Goal: Information Seeking & Learning: Learn about a topic

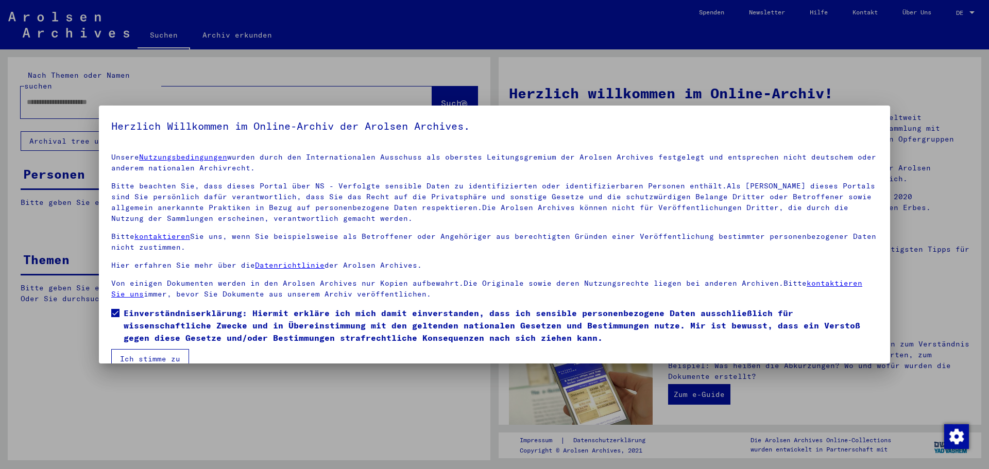
click at [129, 358] on button "Ich stimme zu" at bounding box center [150, 359] width 78 height 20
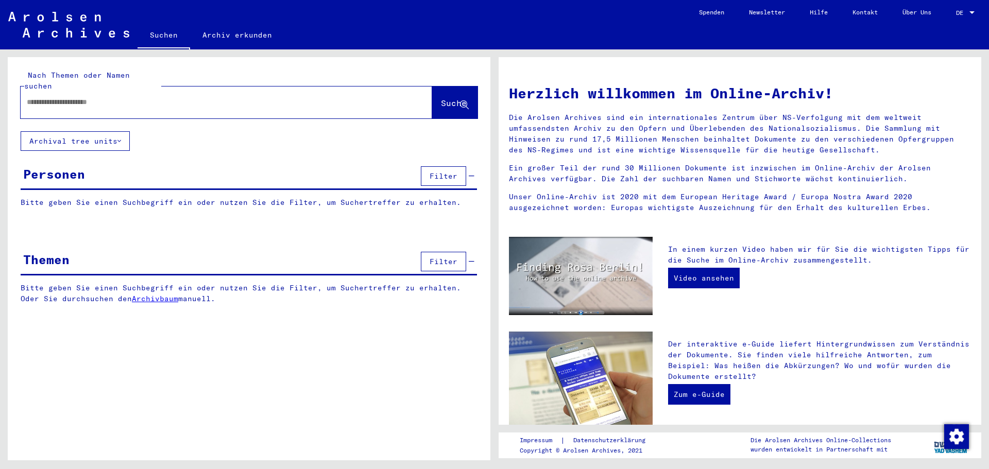
click at [66, 97] on input "text" at bounding box center [214, 102] width 375 height 11
type input "**********"
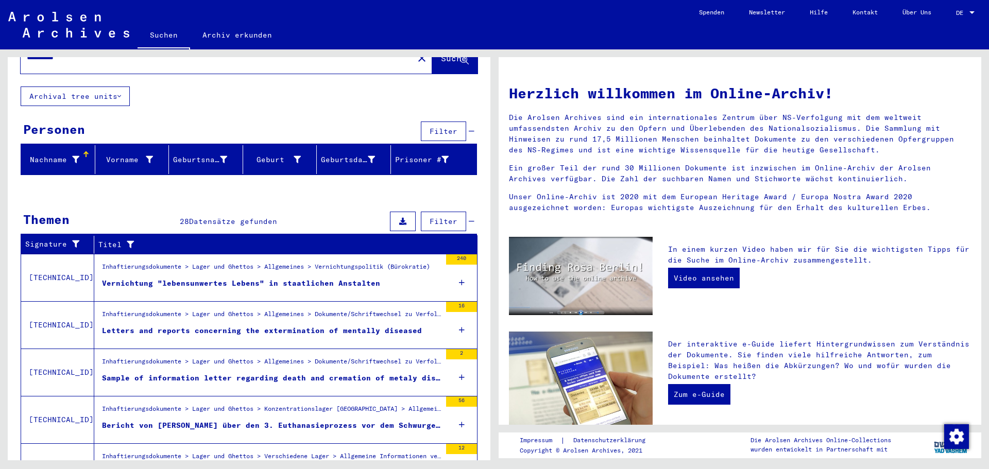
scroll to position [95, 0]
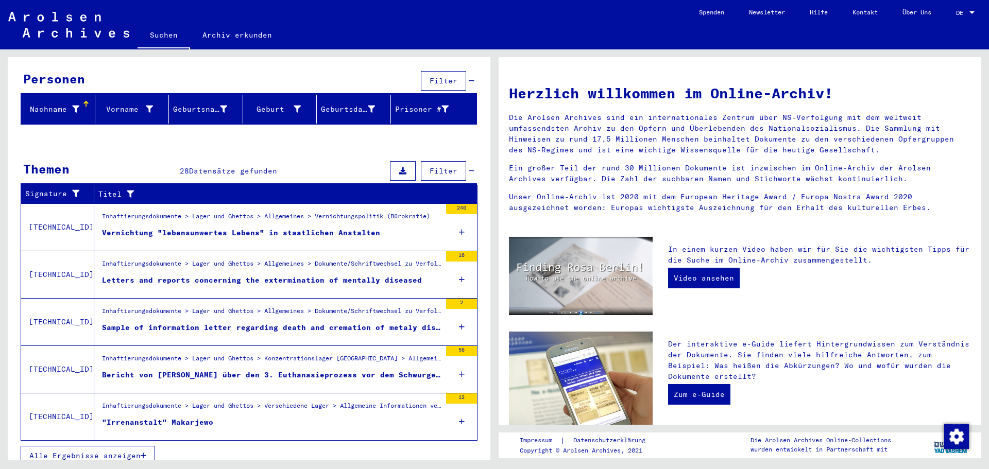
click at [236, 216] on figure "Inhaftierungsdokumente > Lager und Ghettos > Allgemeines > Vernichtungspolitik …" at bounding box center [271, 219] width 339 height 15
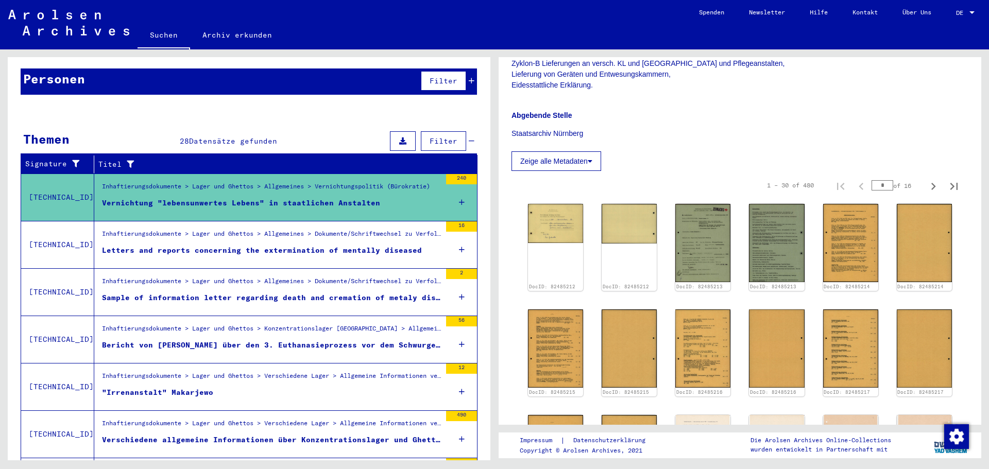
scroll to position [206, 0]
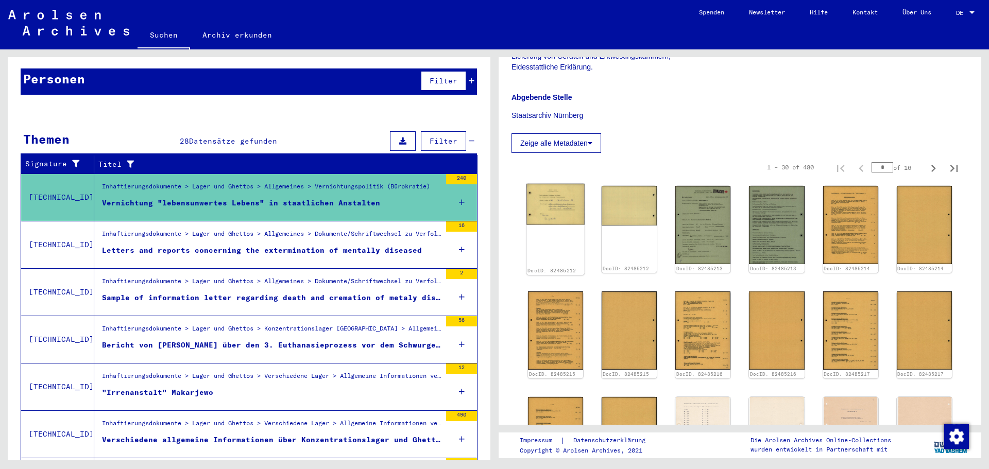
click at [557, 207] on img at bounding box center [556, 204] width 58 height 41
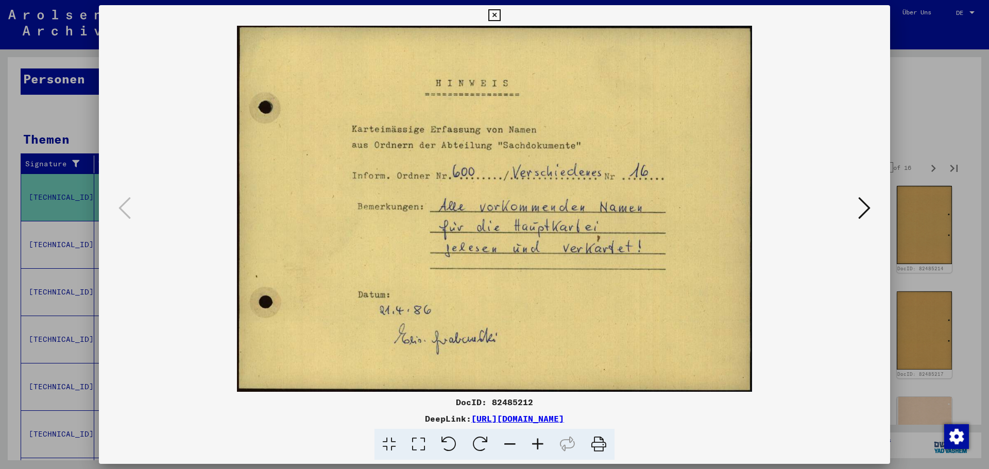
click at [858, 210] on button at bounding box center [864, 208] width 19 height 29
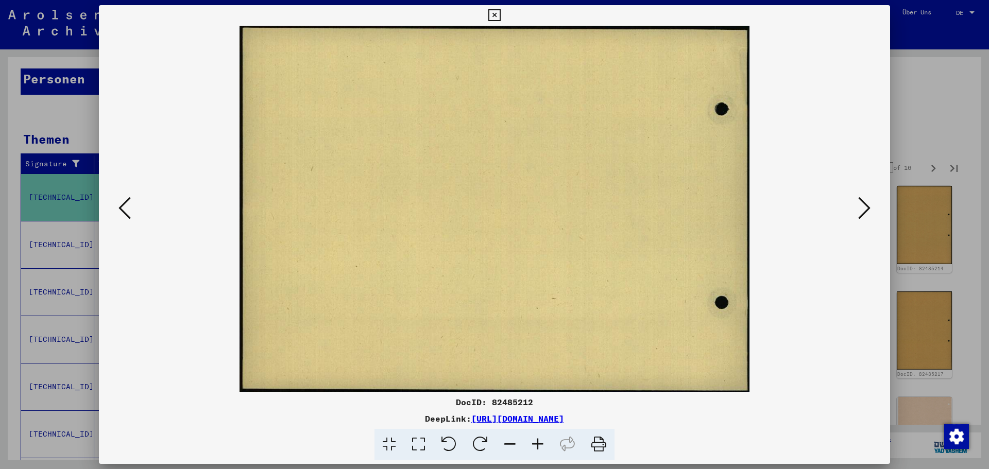
click at [862, 213] on icon at bounding box center [864, 208] width 12 height 25
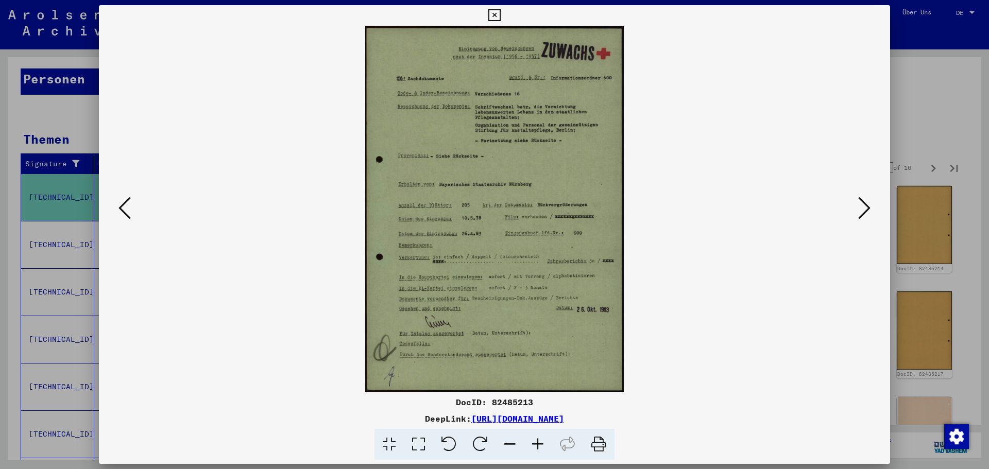
click at [863, 213] on icon at bounding box center [864, 208] width 12 height 25
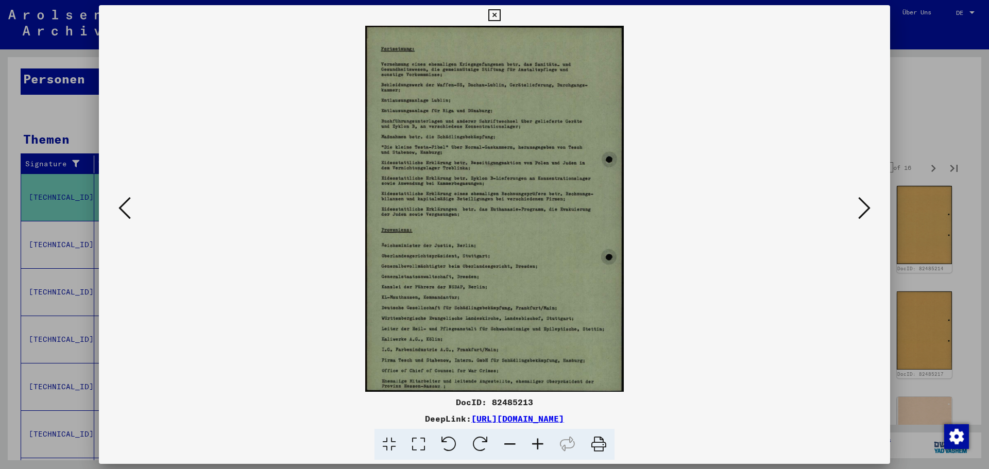
click at [863, 213] on icon at bounding box center [864, 208] width 12 height 25
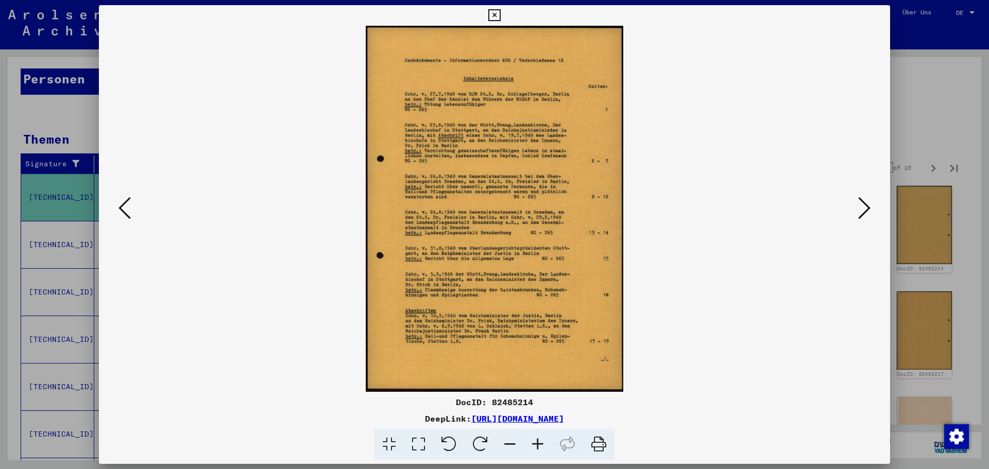
click at [863, 213] on icon at bounding box center [864, 208] width 12 height 25
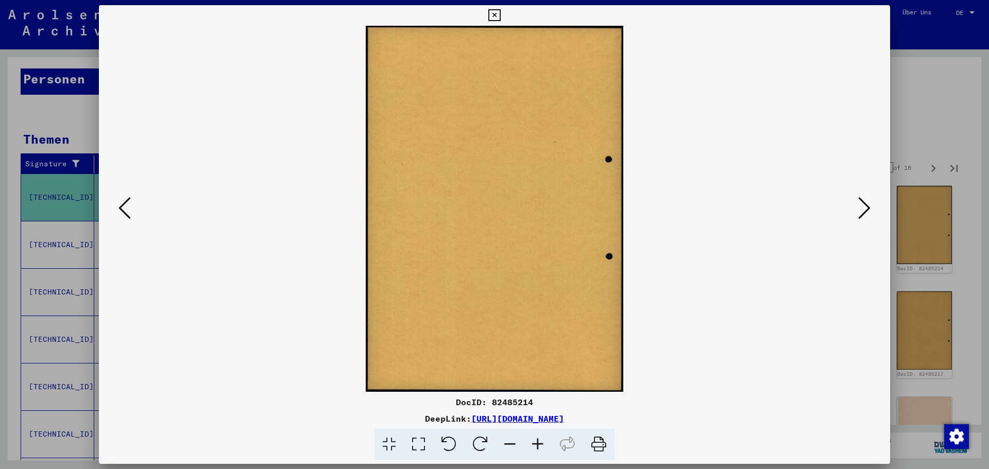
click at [863, 213] on icon at bounding box center [864, 208] width 12 height 25
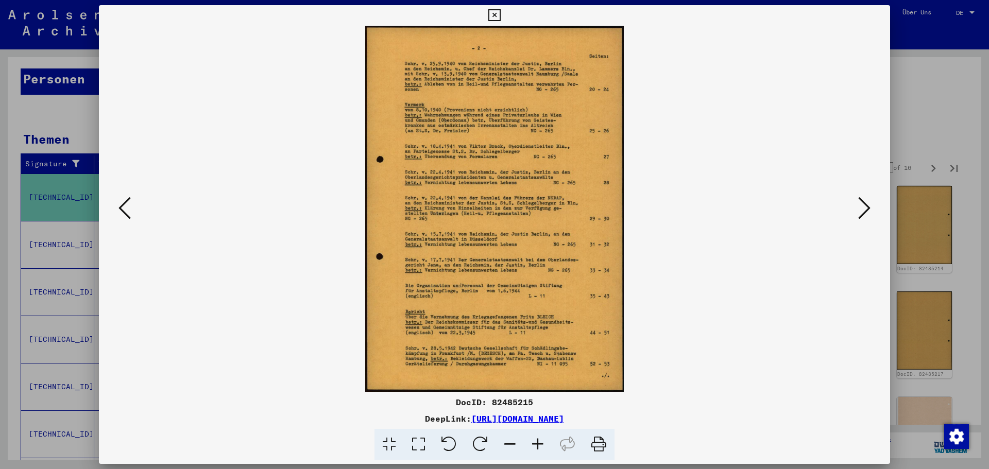
click at [863, 214] on icon at bounding box center [864, 208] width 12 height 25
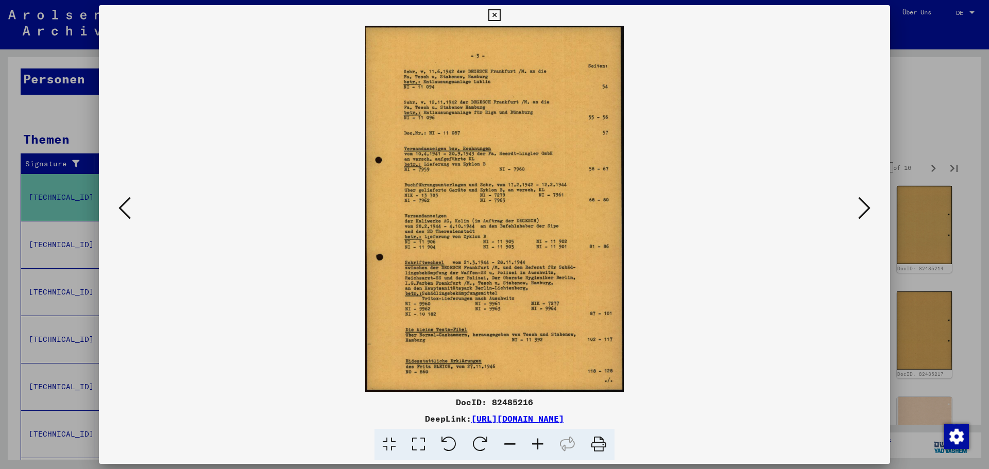
click at [863, 216] on icon at bounding box center [864, 208] width 12 height 25
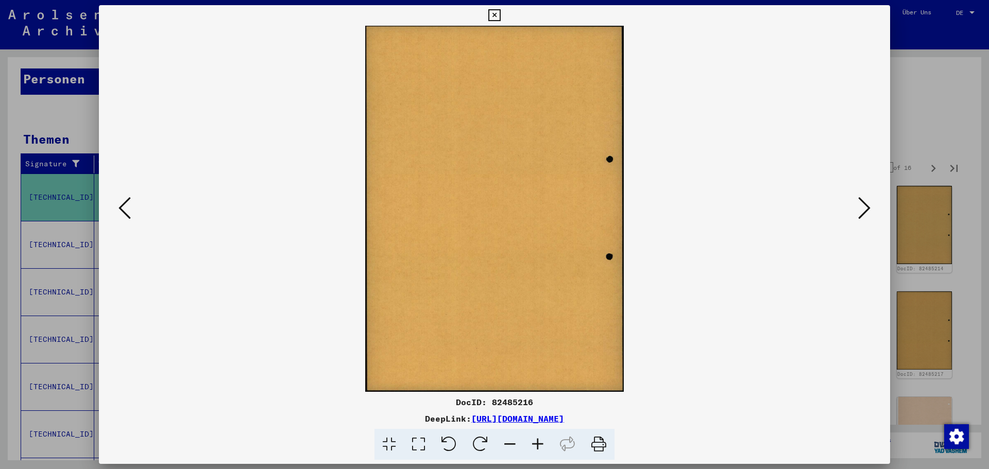
click at [932, 122] on div at bounding box center [494, 234] width 989 height 469
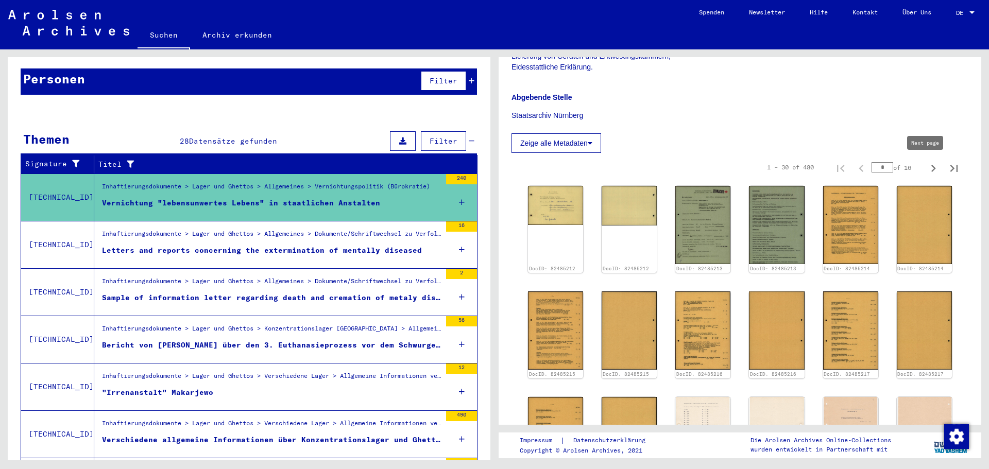
click at [926, 169] on icon "Next page" at bounding box center [933, 168] width 14 height 14
type input "*"
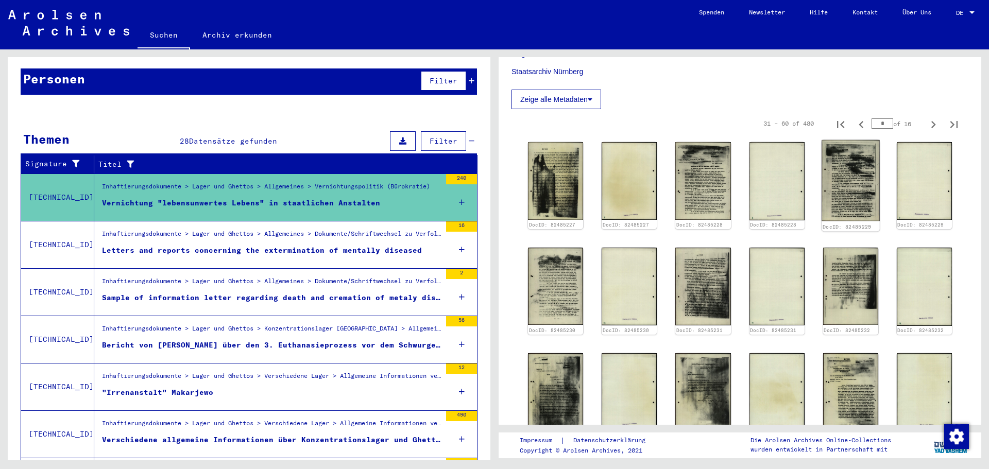
scroll to position [309, 0]
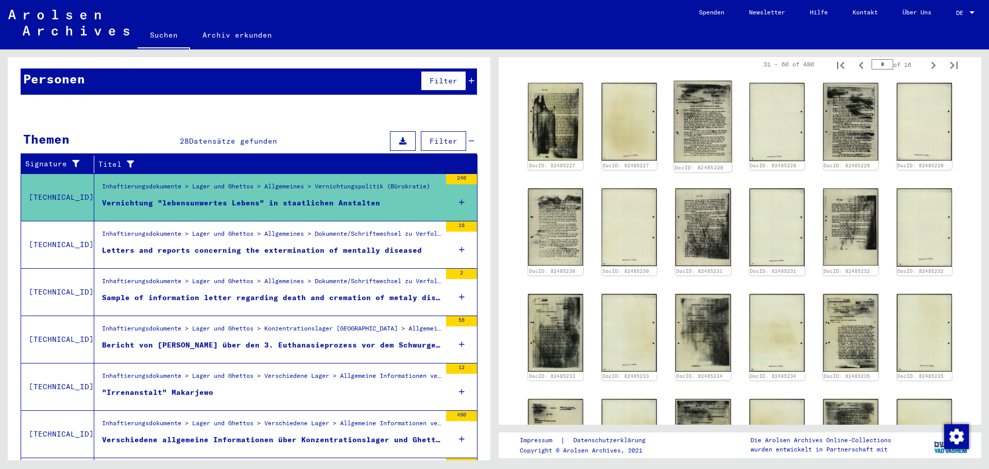
click at [710, 128] on img at bounding box center [704, 121] width 58 height 81
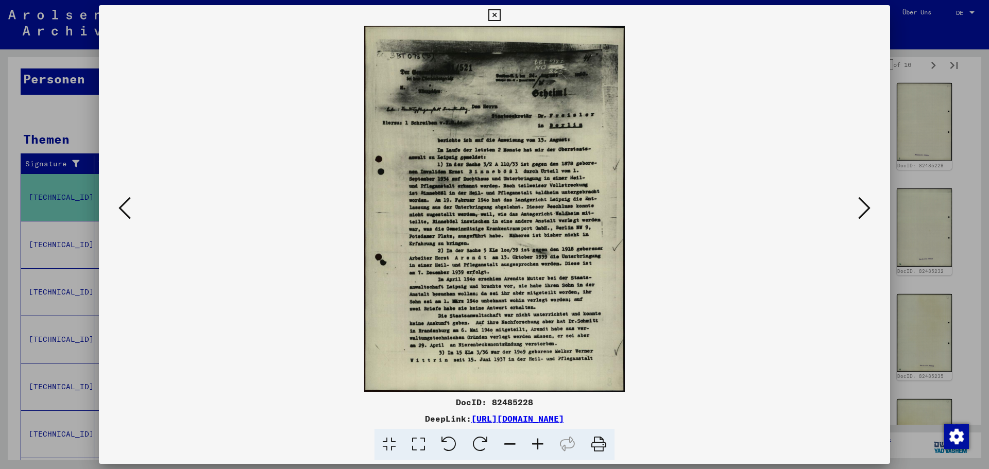
drag, startPoint x: 860, startPoint y: 208, endPoint x: 883, endPoint y: 209, distance: 23.2
click at [861, 208] on icon at bounding box center [864, 208] width 12 height 25
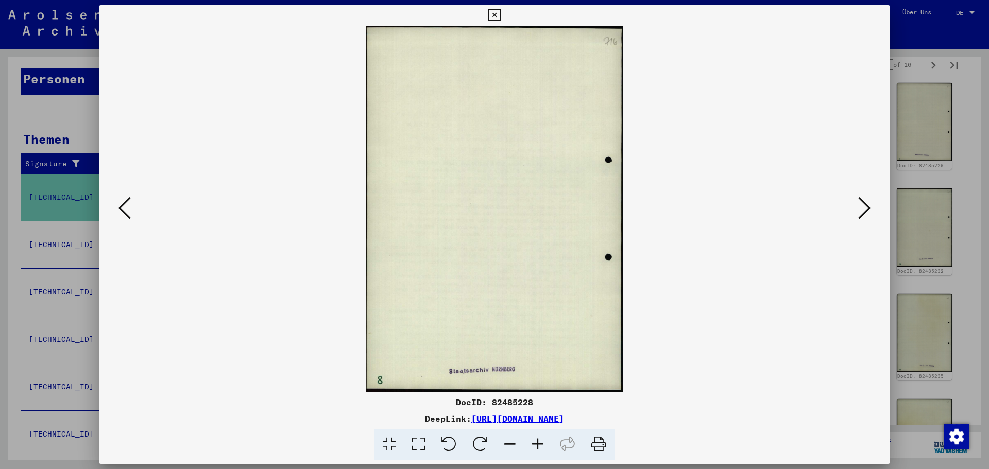
click at [952, 178] on div at bounding box center [494, 234] width 989 height 469
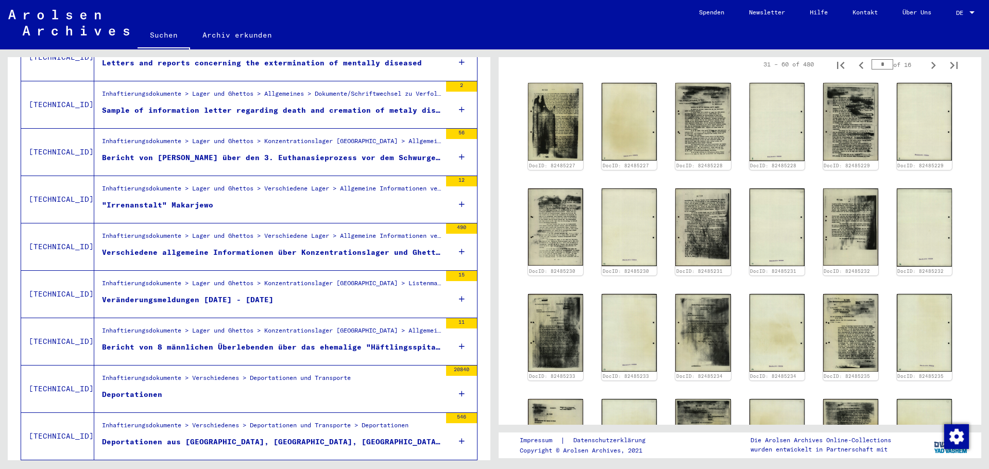
scroll to position [301, 0]
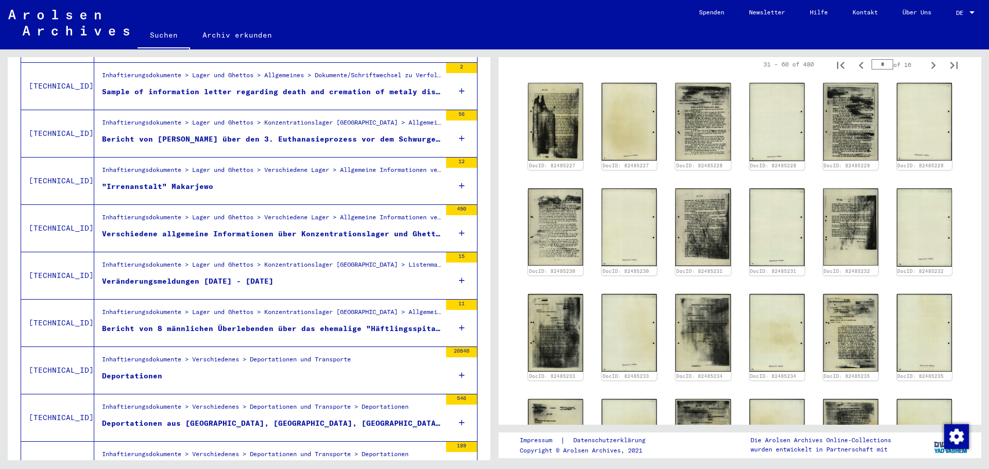
click at [292, 324] on div "Bericht von 8 männlichen Überlebenden über das ehemalige "Häftlingsspital", mit…" at bounding box center [271, 329] width 339 height 11
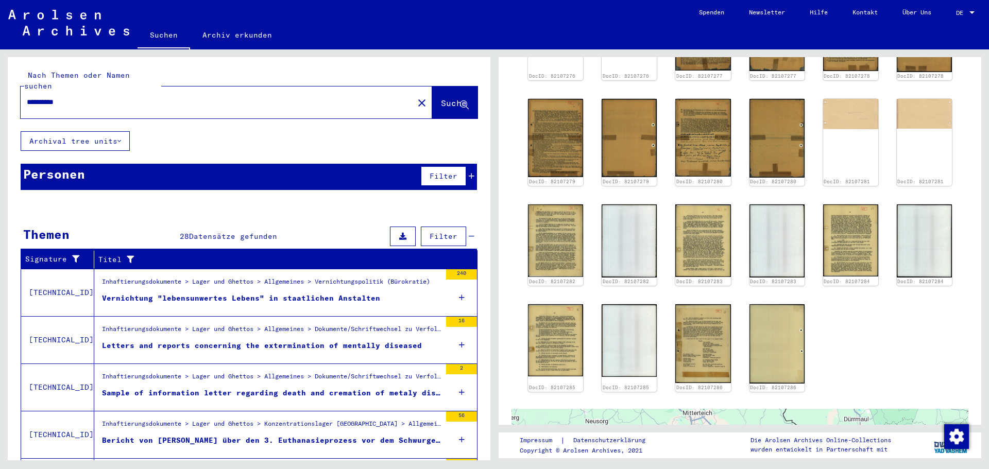
click at [0, 93] on div "**********" at bounding box center [247, 254] width 495 height 411
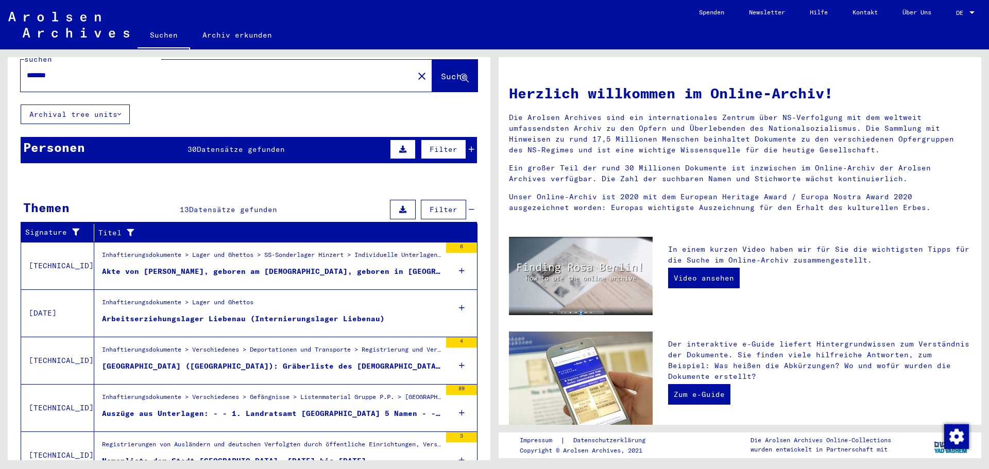
scroll to position [52, 0]
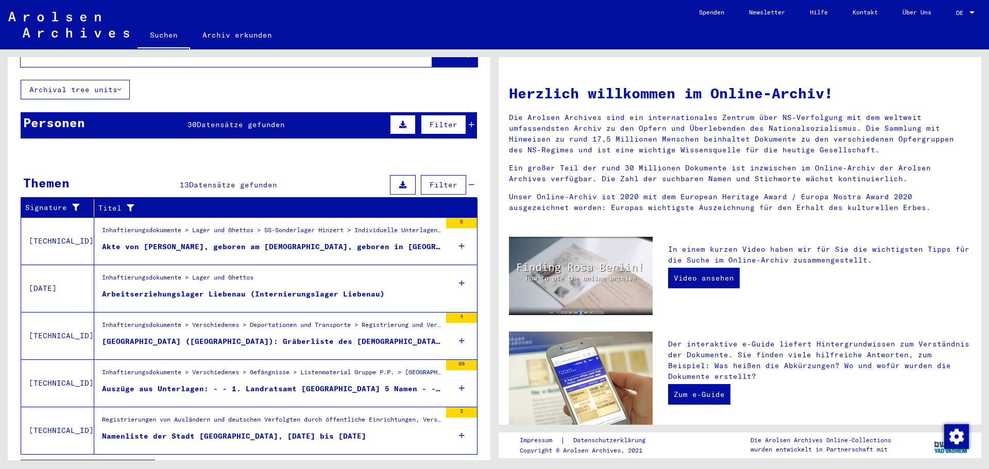
click at [261, 227] on div "Inhaftierungsdokumente > Lager und Ghettos > SS-Sonderlager Hinzert > Individue…" at bounding box center [271, 233] width 339 height 14
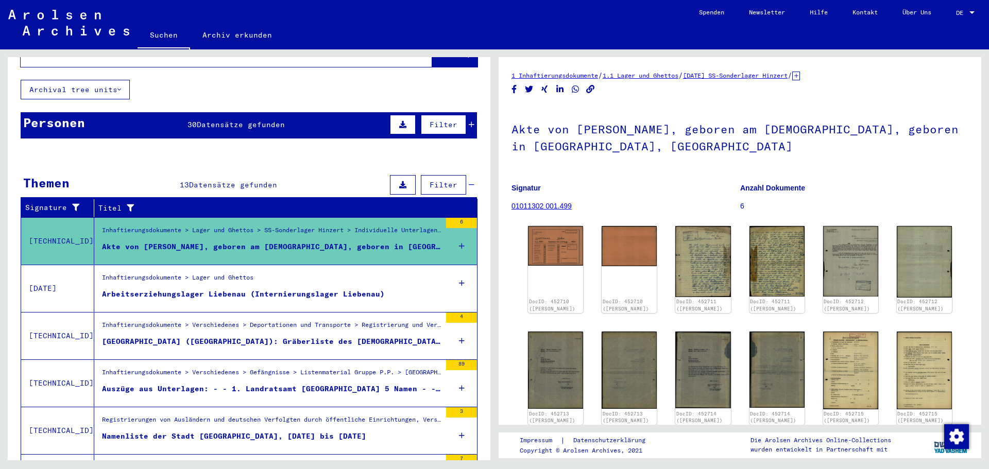
scroll to position [103, 0]
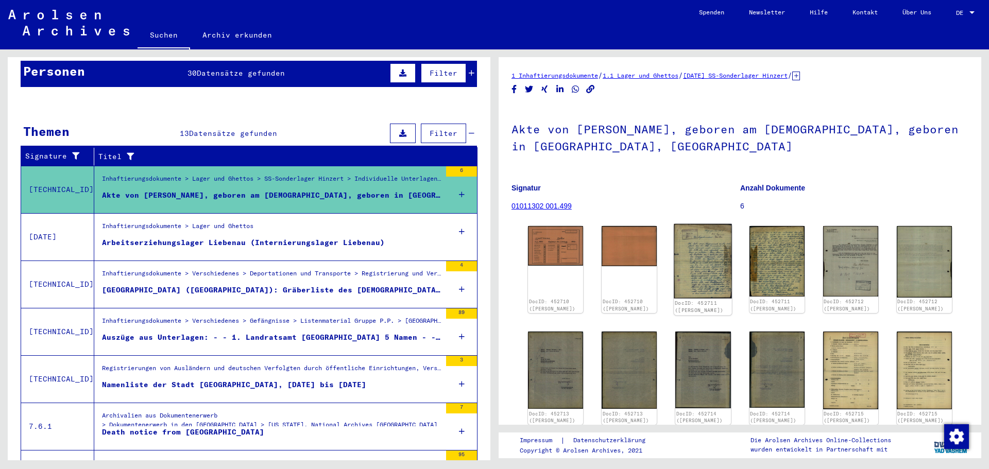
click at [709, 235] on img at bounding box center [704, 261] width 58 height 75
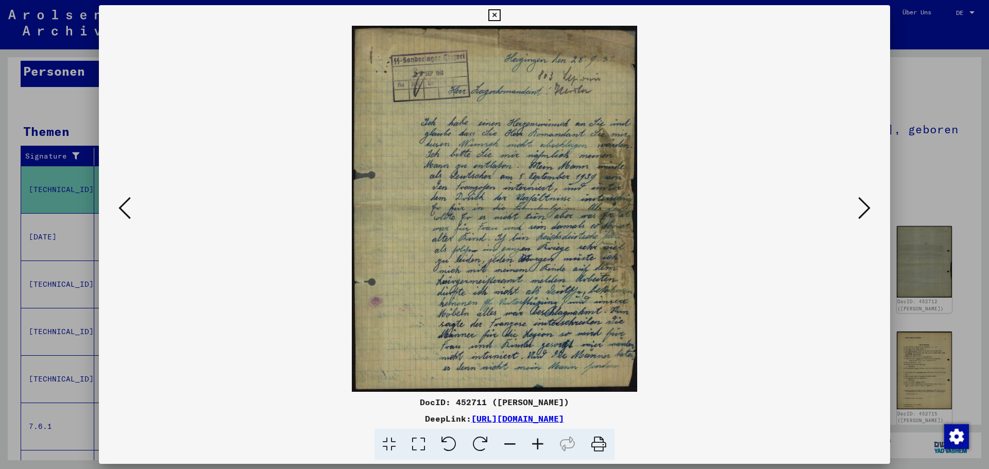
drag, startPoint x: 543, startPoint y: 443, endPoint x: 537, endPoint y: 446, distance: 6.0
click at [542, 443] on icon at bounding box center [538, 444] width 28 height 31
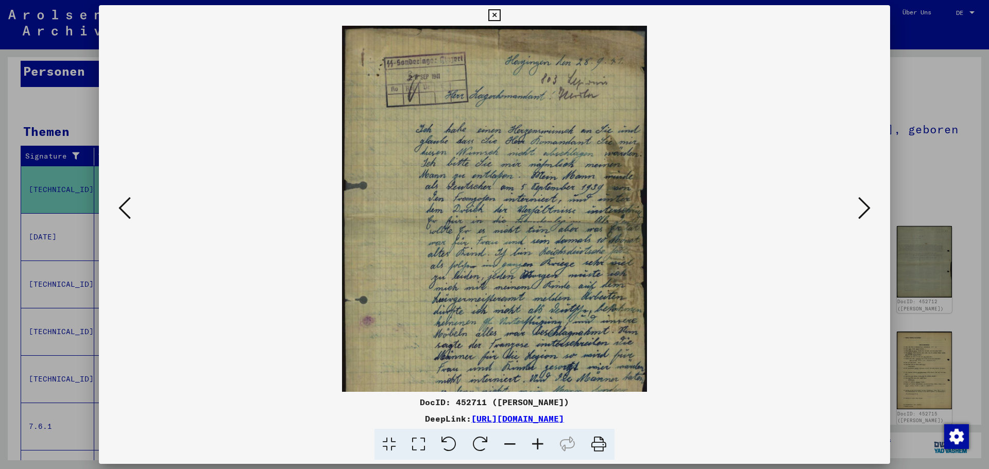
click at [537, 446] on icon at bounding box center [538, 444] width 28 height 31
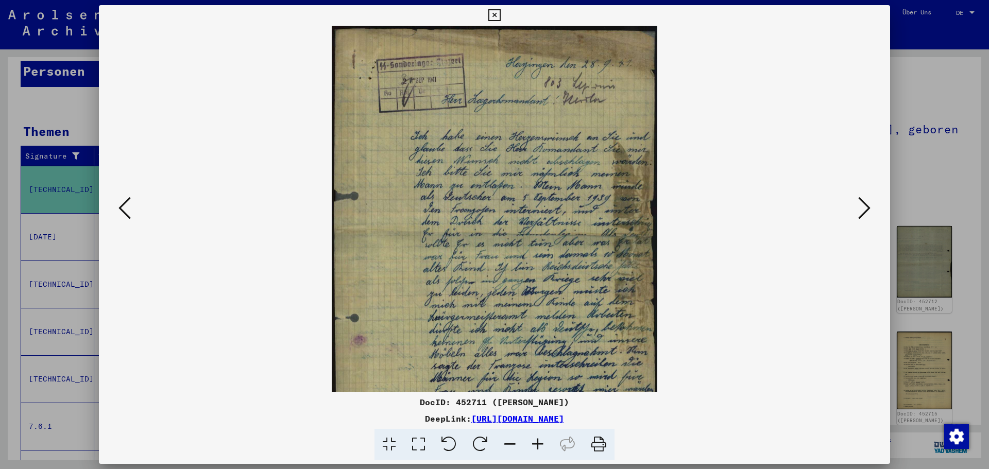
click at [537, 446] on icon at bounding box center [538, 444] width 28 height 31
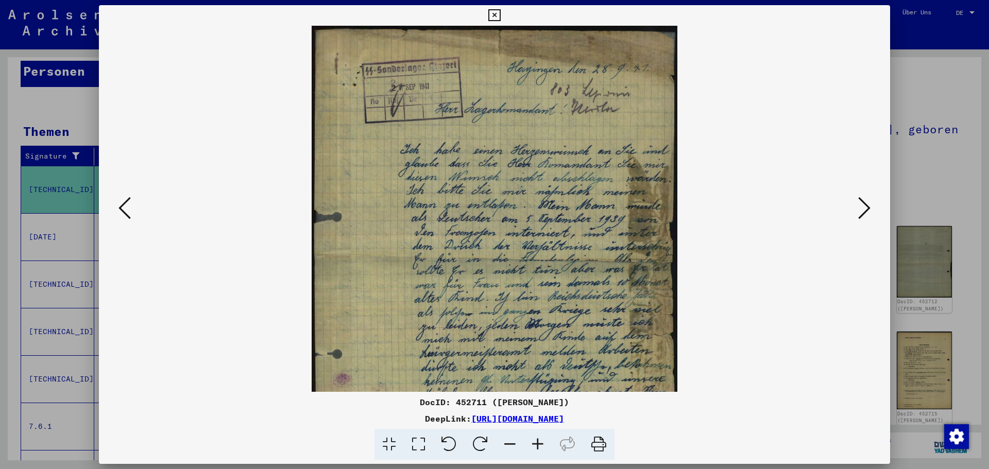
click at [537, 446] on icon at bounding box center [538, 444] width 28 height 31
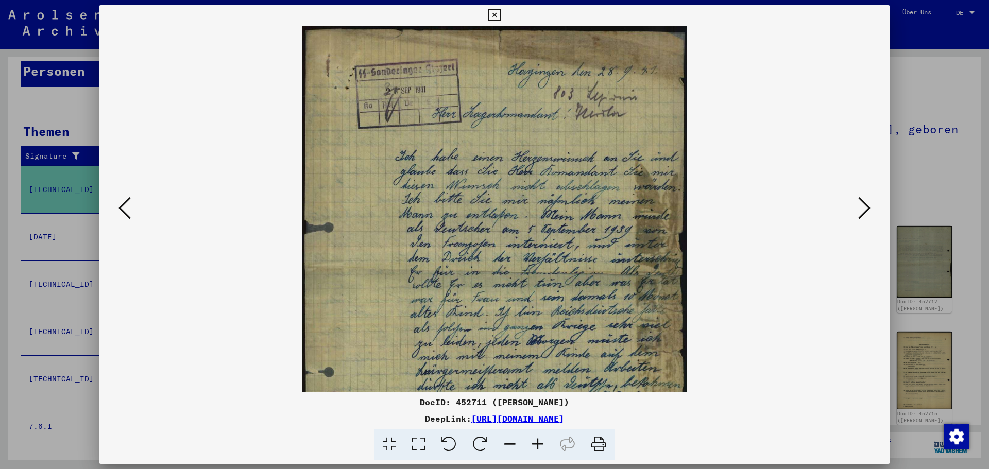
click at [537, 446] on icon at bounding box center [538, 444] width 28 height 31
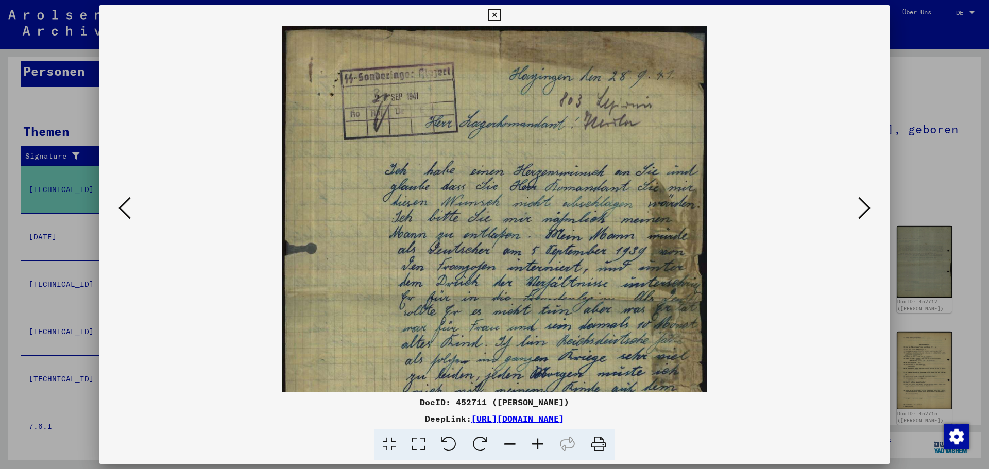
click at [537, 446] on icon at bounding box center [538, 444] width 28 height 31
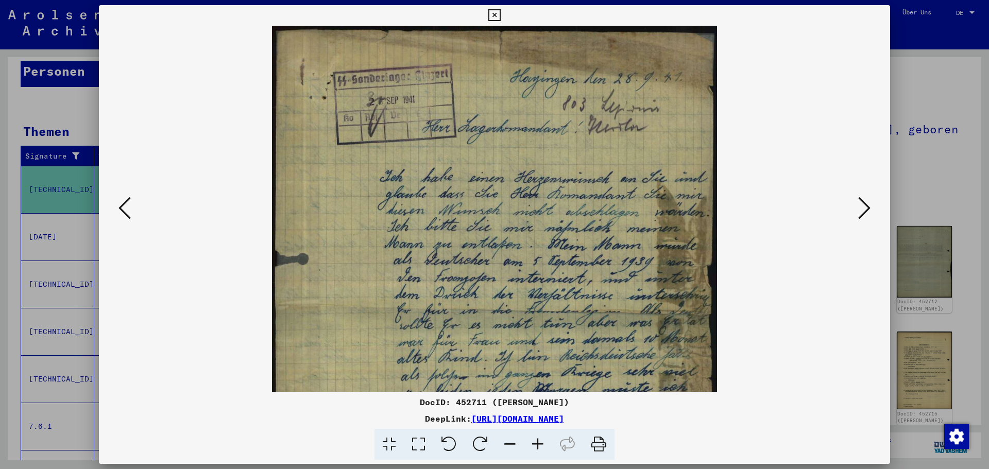
click at [537, 446] on icon at bounding box center [538, 444] width 28 height 31
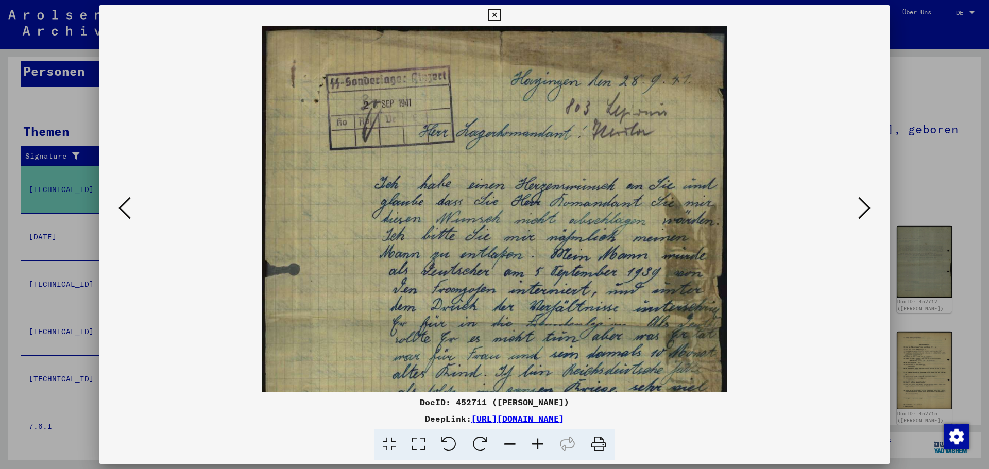
click at [537, 446] on icon at bounding box center [538, 444] width 28 height 31
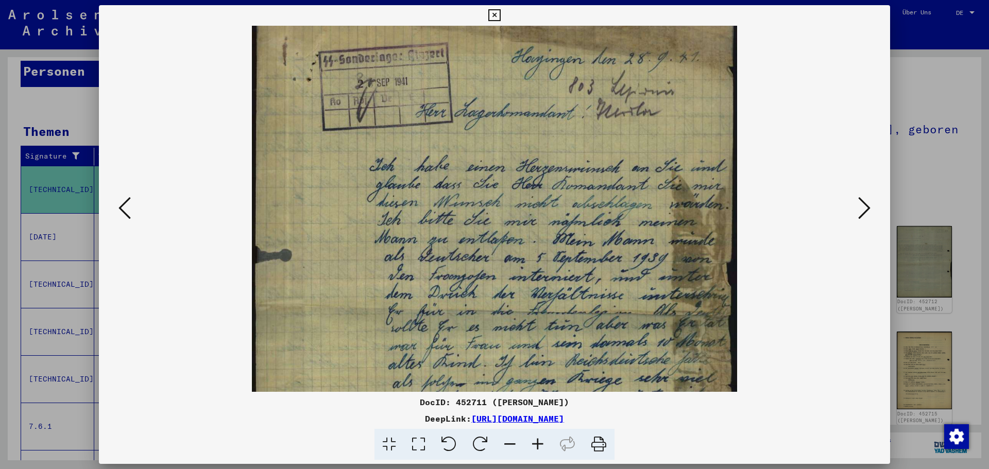
scroll to position [26, 0]
drag, startPoint x: 643, startPoint y: 362, endPoint x: 641, endPoint y: 335, distance: 26.4
click at [641, 335] on img at bounding box center [495, 311] width 486 height 624
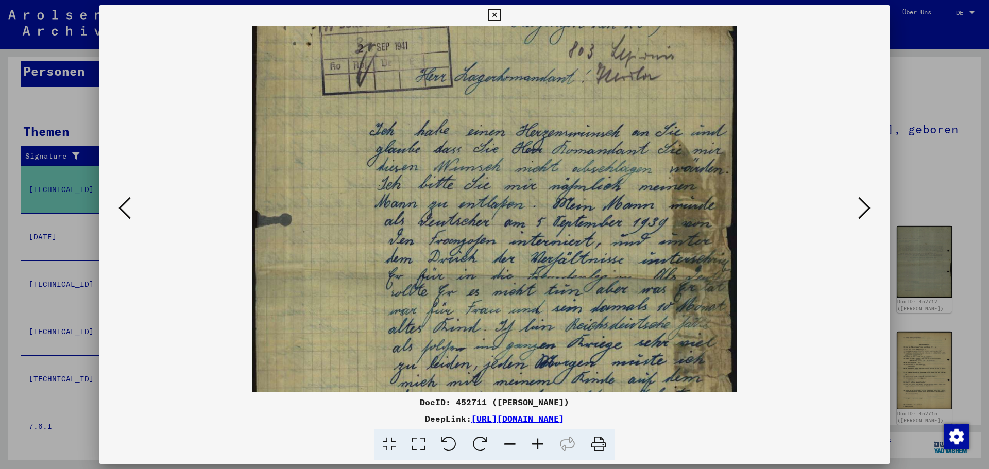
scroll to position [63, 0]
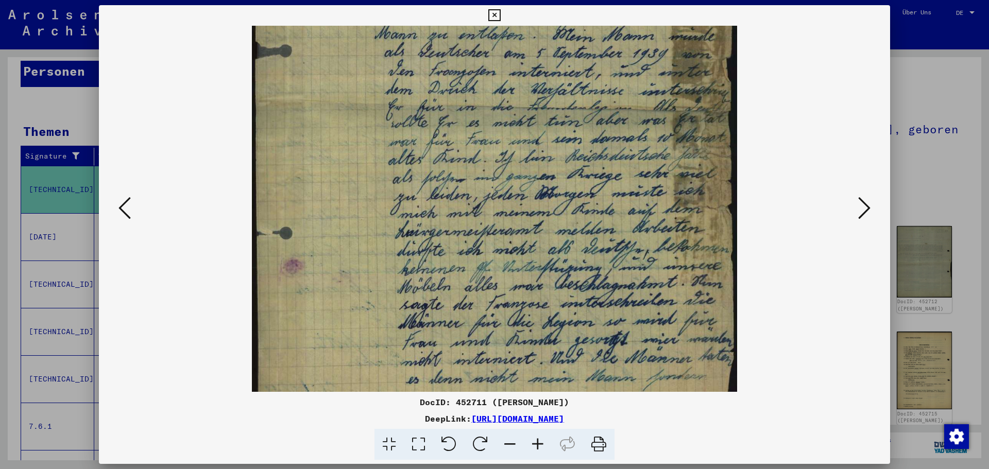
drag, startPoint x: 614, startPoint y: 348, endPoint x: 679, endPoint y: 141, distance: 217.4
click at [675, 140] on img at bounding box center [495, 108] width 486 height 624
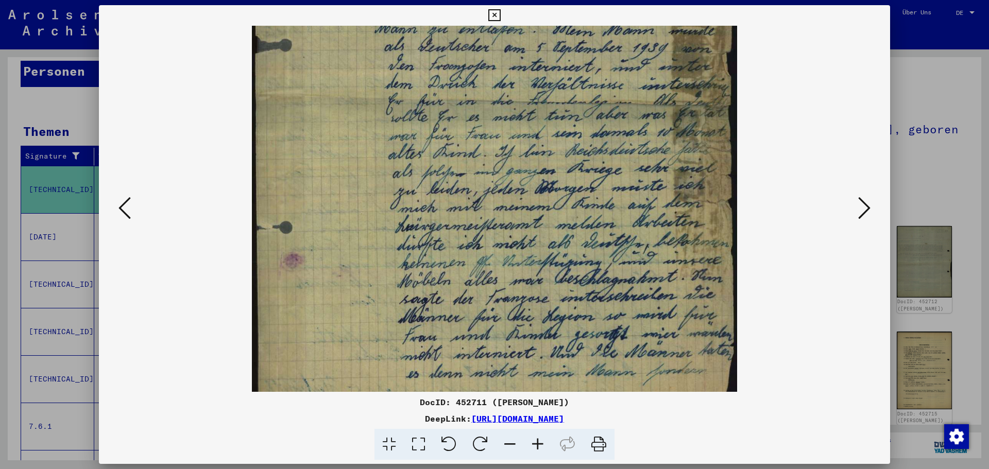
click at [853, 215] on div at bounding box center [494, 209] width 721 height 366
click at [863, 211] on icon at bounding box center [864, 208] width 12 height 25
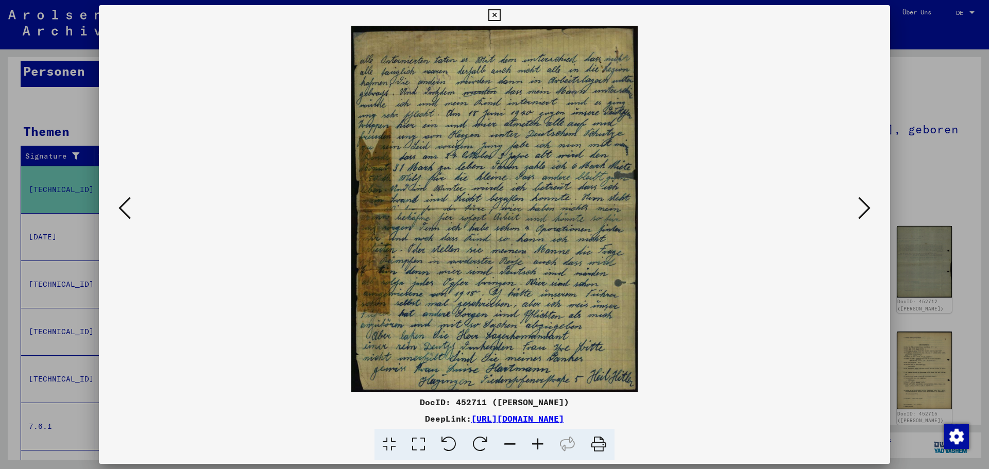
scroll to position [0, 0]
click at [543, 436] on icon at bounding box center [538, 444] width 28 height 31
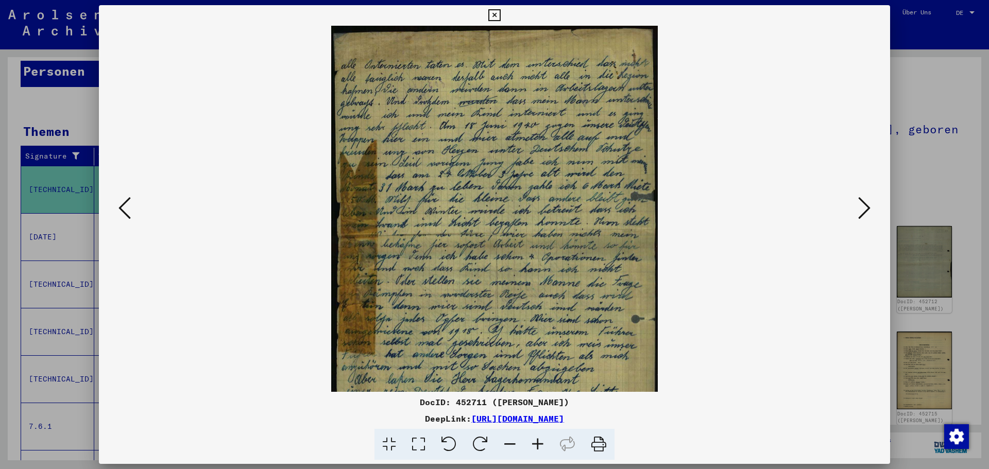
click at [543, 436] on icon at bounding box center [538, 444] width 28 height 31
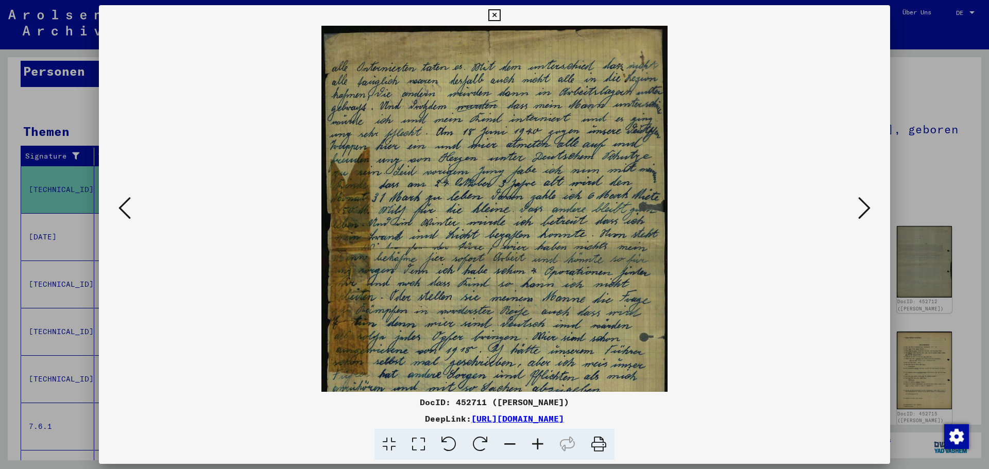
click at [543, 436] on icon at bounding box center [538, 444] width 28 height 31
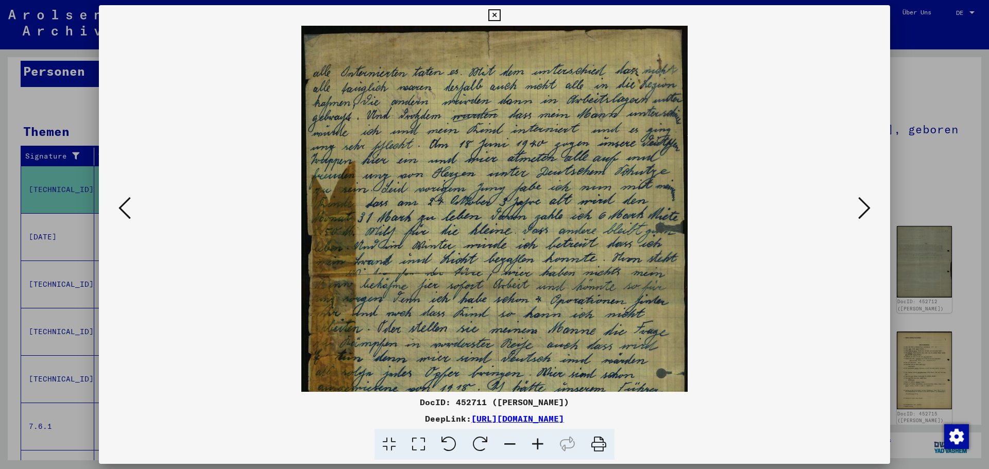
click at [543, 436] on icon at bounding box center [538, 444] width 28 height 31
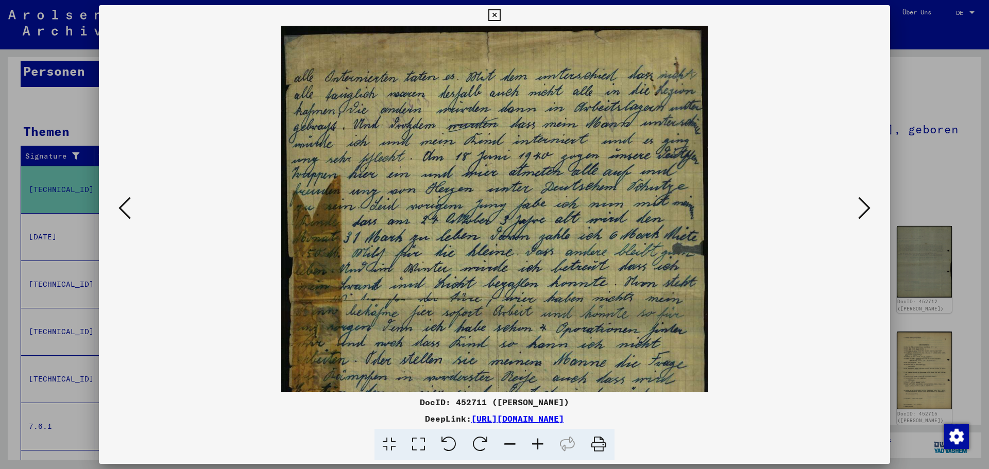
click at [543, 436] on icon at bounding box center [538, 444] width 28 height 31
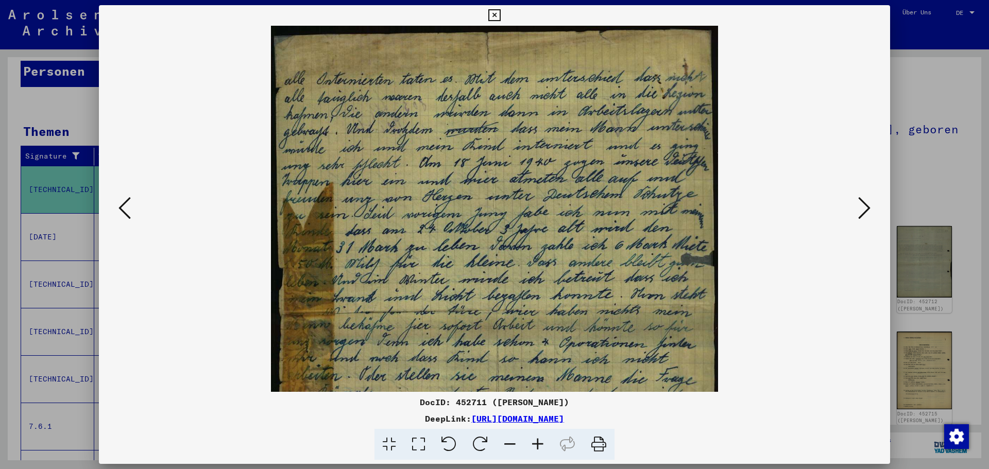
click at [543, 436] on icon at bounding box center [538, 444] width 28 height 31
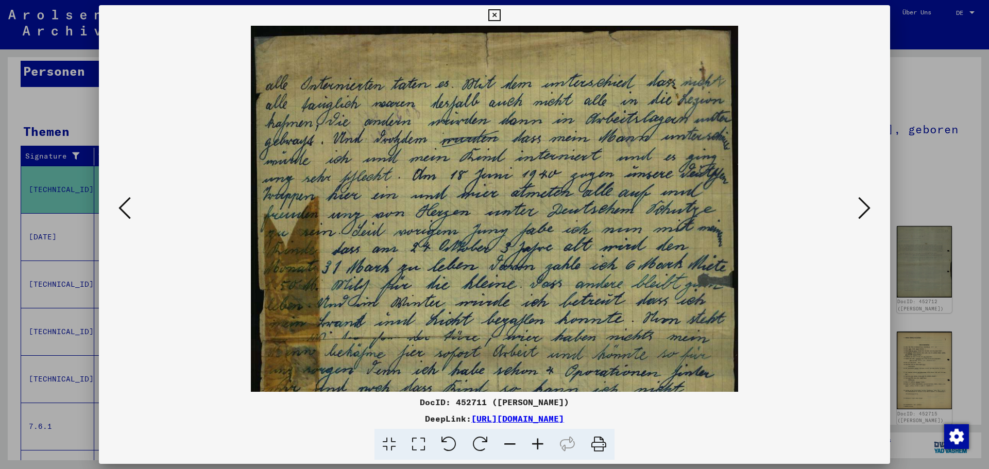
click at [543, 436] on icon at bounding box center [538, 444] width 28 height 31
click at [543, 435] on icon at bounding box center [538, 444] width 28 height 31
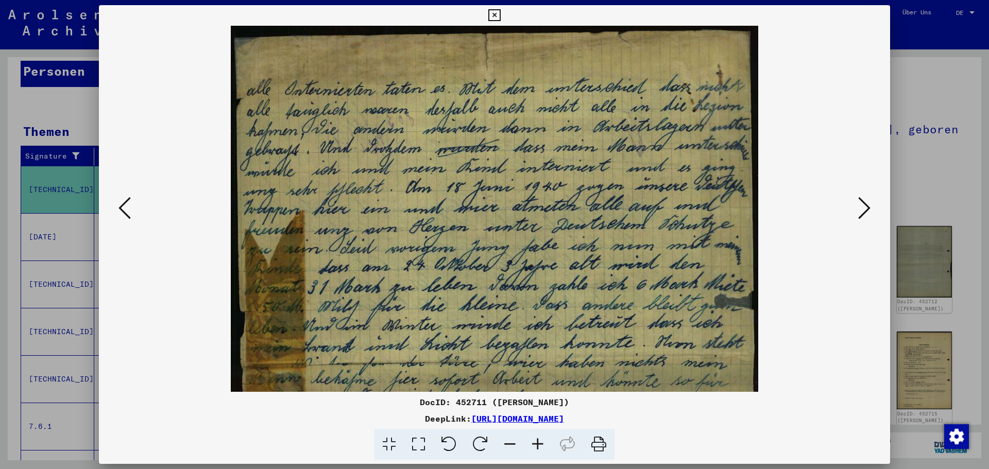
click at [543, 435] on icon at bounding box center [538, 444] width 28 height 31
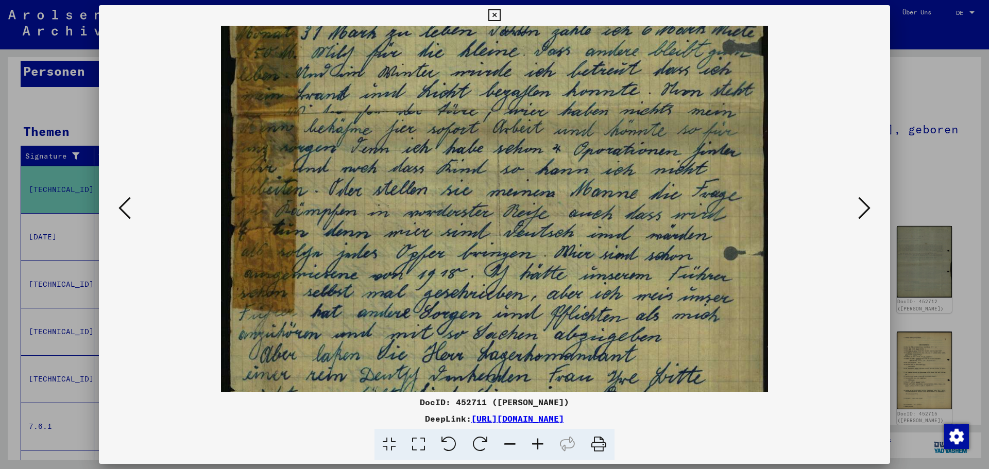
scroll to position [287, 0]
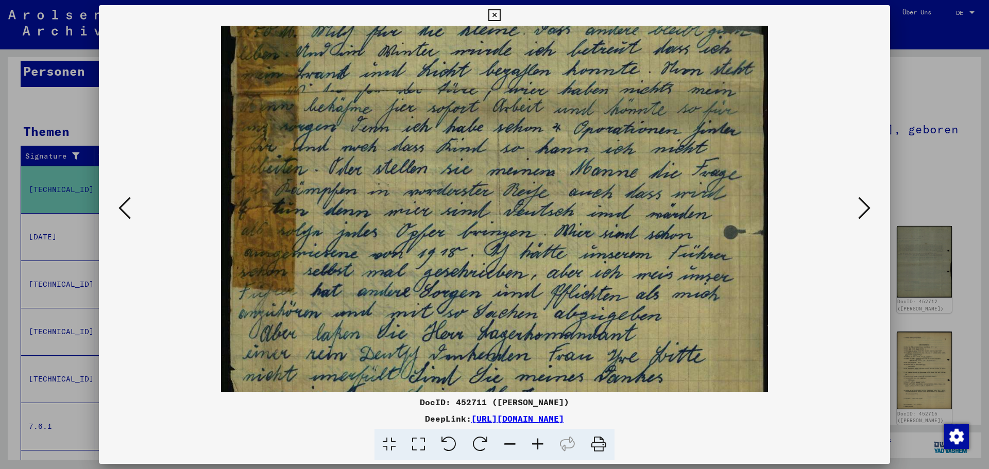
drag, startPoint x: 621, startPoint y: 350, endPoint x: 653, endPoint y: 64, distance: 288.3
click at [653, 64] on img at bounding box center [495, 90] width 548 height 701
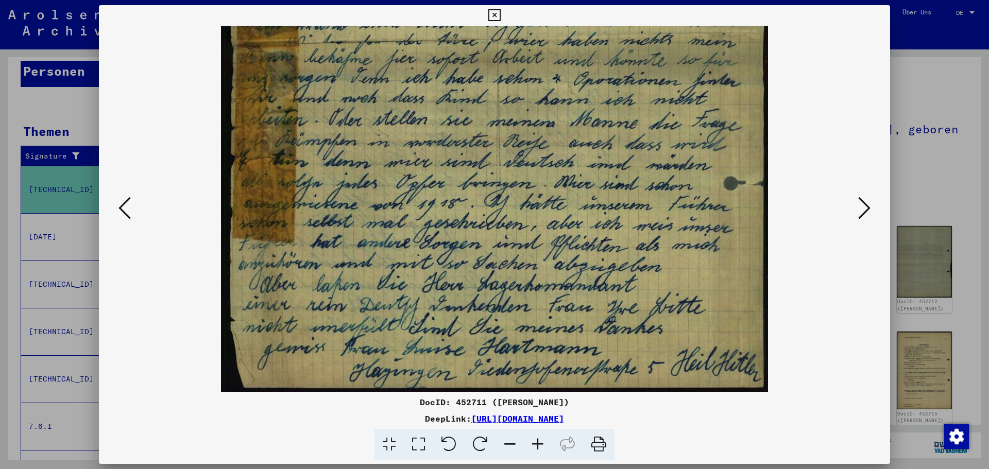
drag, startPoint x: 595, startPoint y: 181, endPoint x: 593, endPoint y: 109, distance: 71.7
click at [593, 109] on img at bounding box center [495, 41] width 548 height 701
click at [922, 170] on div at bounding box center [494, 234] width 989 height 469
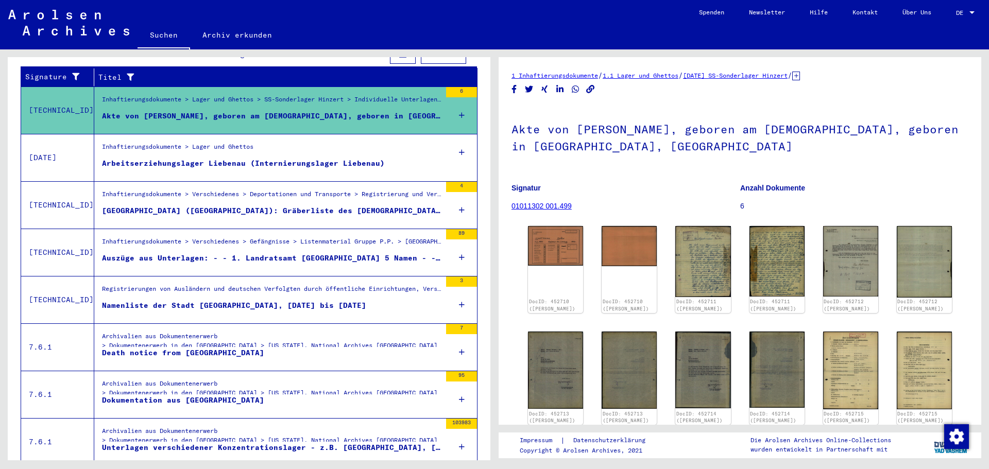
scroll to position [206, 0]
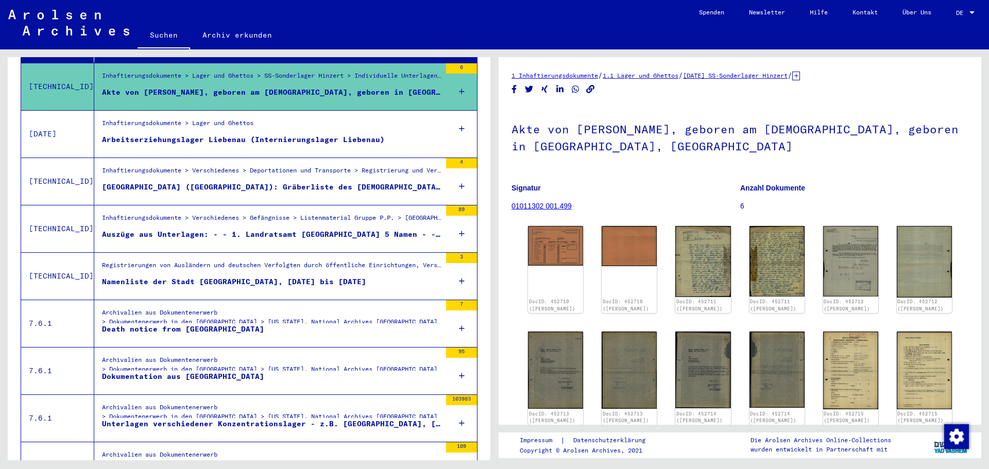
click at [262, 324] on figure "Death notice from [GEOGRAPHIC_DATA]" at bounding box center [271, 331] width 339 height 15
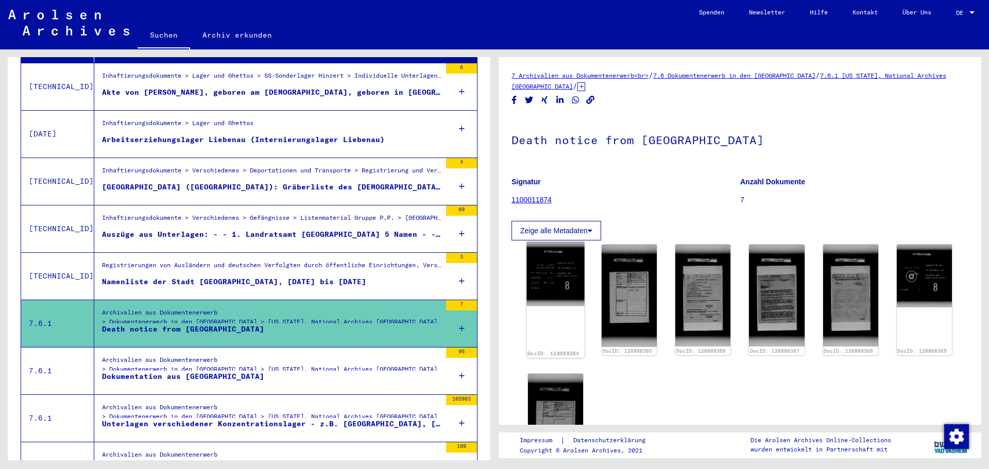
click at [545, 283] on img at bounding box center [556, 274] width 58 height 64
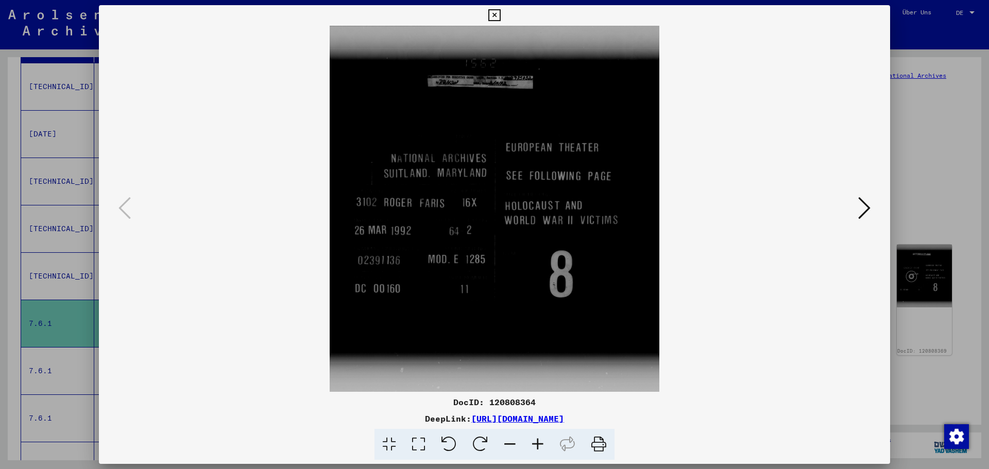
click at [861, 216] on icon at bounding box center [864, 208] width 12 height 25
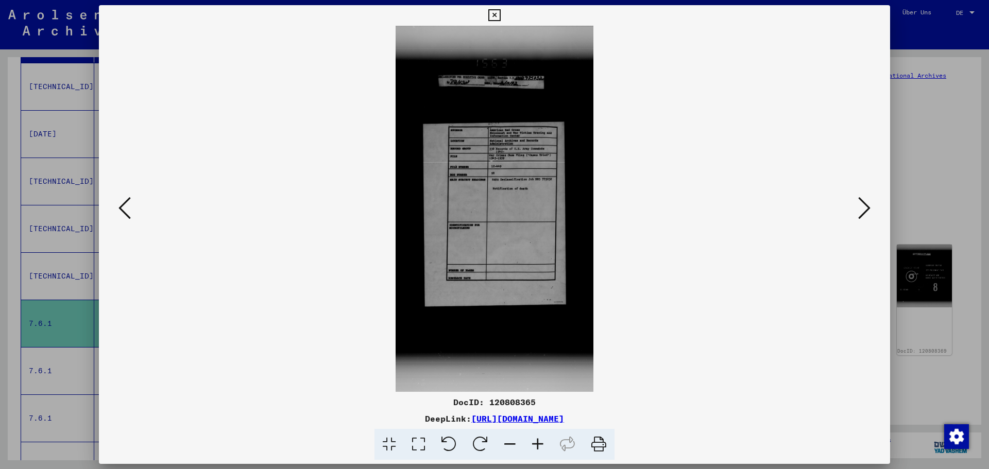
click at [861, 216] on icon at bounding box center [864, 208] width 12 height 25
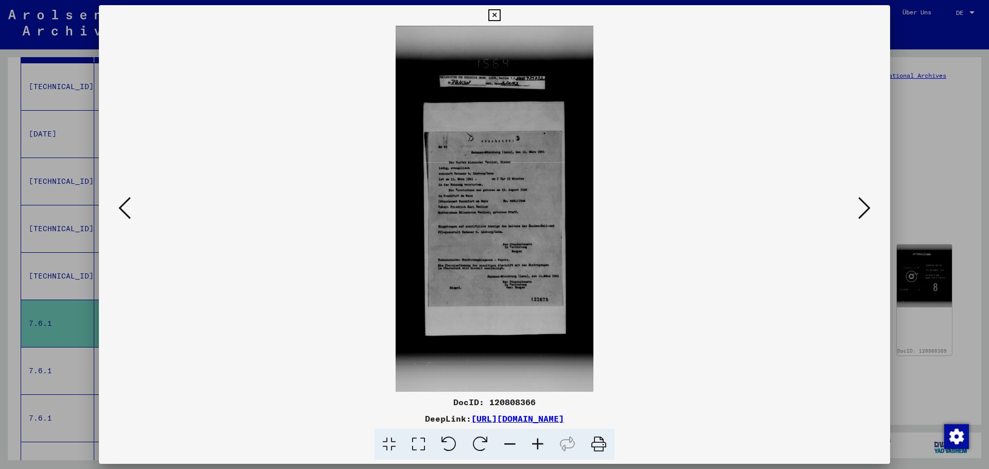
click at [533, 448] on icon at bounding box center [538, 444] width 28 height 31
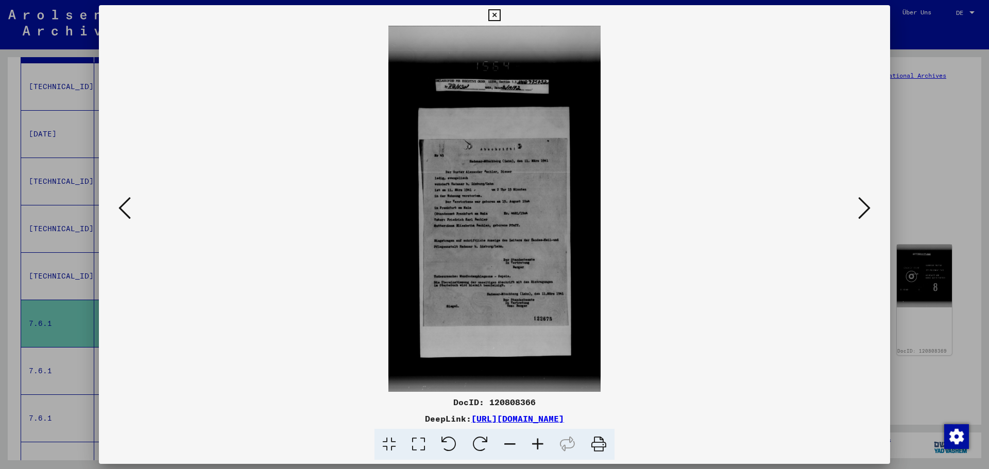
click at [533, 448] on icon at bounding box center [538, 444] width 28 height 31
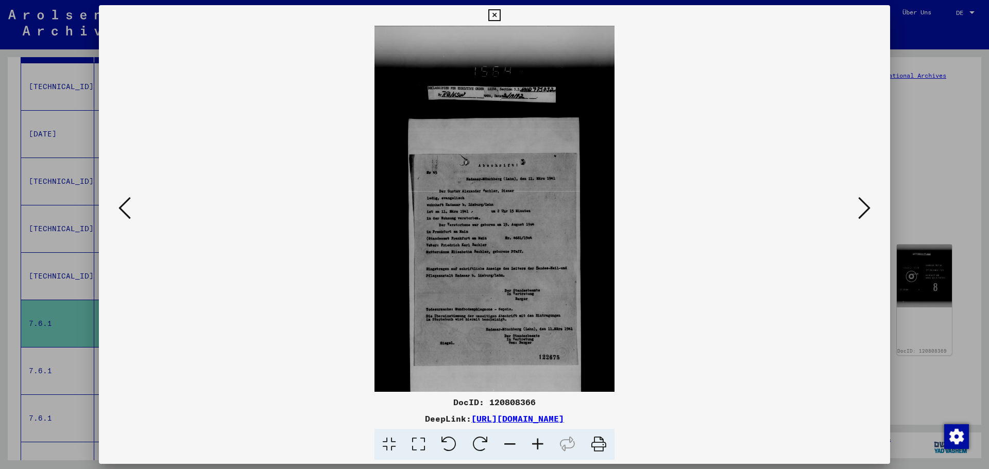
click at [533, 448] on icon at bounding box center [538, 444] width 28 height 31
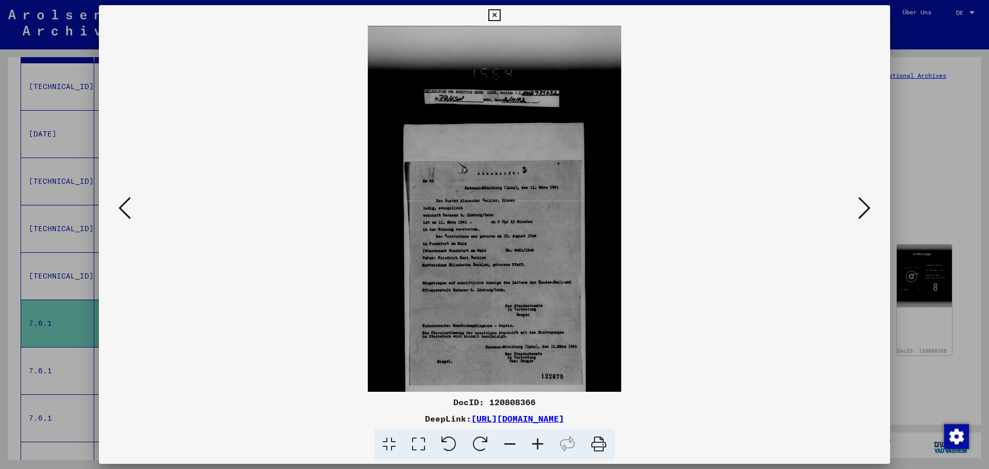
click at [533, 448] on icon at bounding box center [538, 444] width 28 height 31
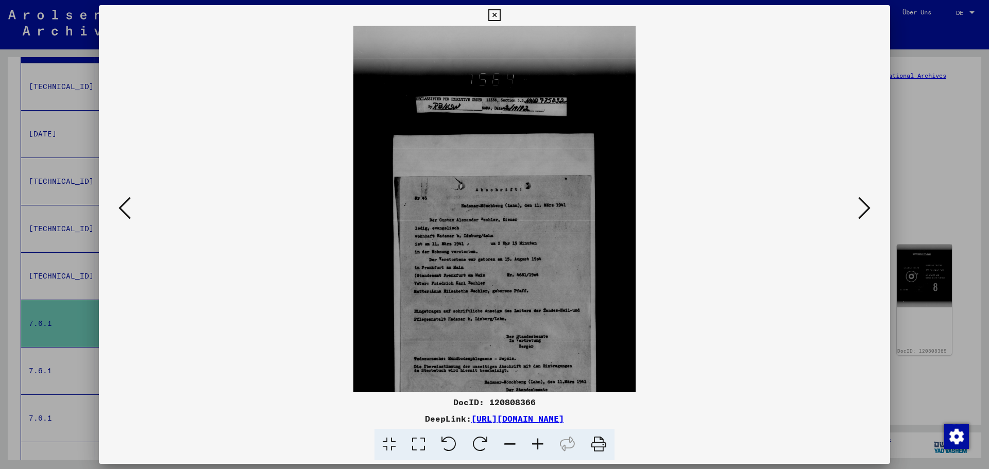
click at [533, 448] on icon at bounding box center [538, 444] width 28 height 31
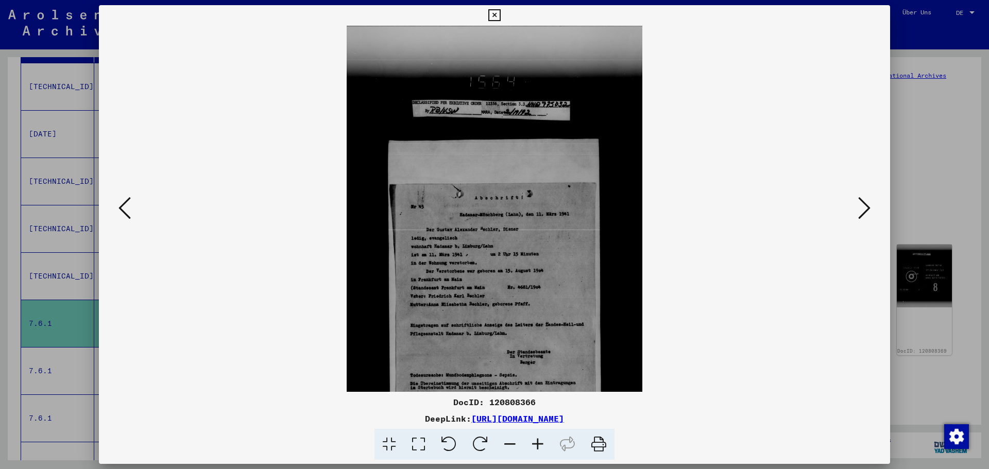
click at [533, 448] on icon at bounding box center [538, 444] width 28 height 31
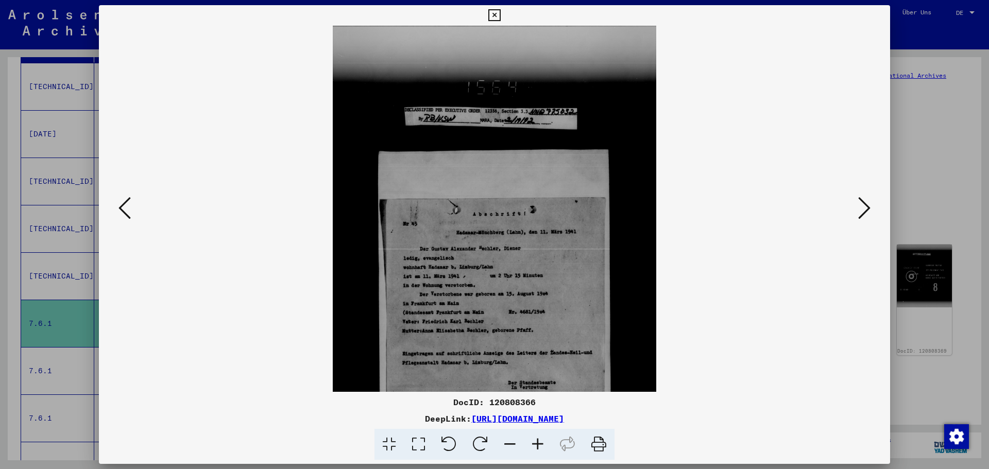
click at [533, 448] on icon at bounding box center [538, 444] width 28 height 31
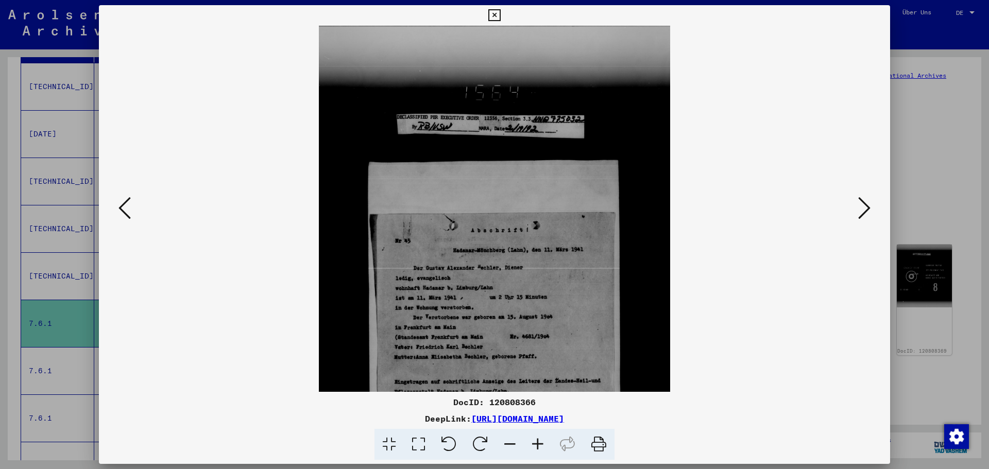
click at [533, 448] on icon at bounding box center [538, 444] width 28 height 31
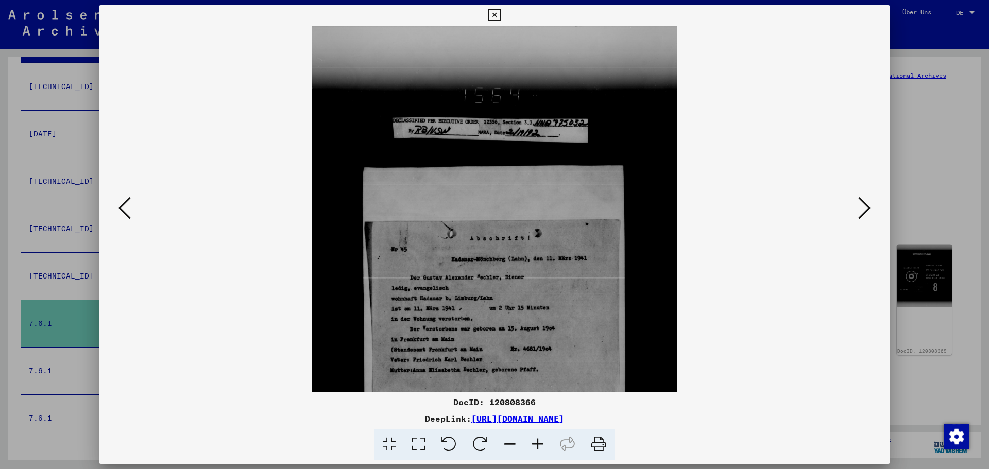
click at [533, 448] on icon at bounding box center [538, 444] width 28 height 31
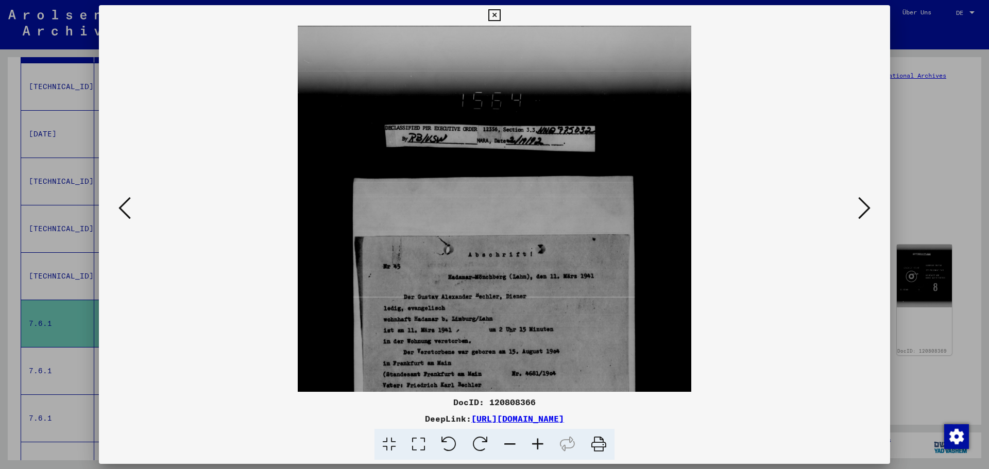
click at [533, 448] on icon at bounding box center [538, 444] width 28 height 31
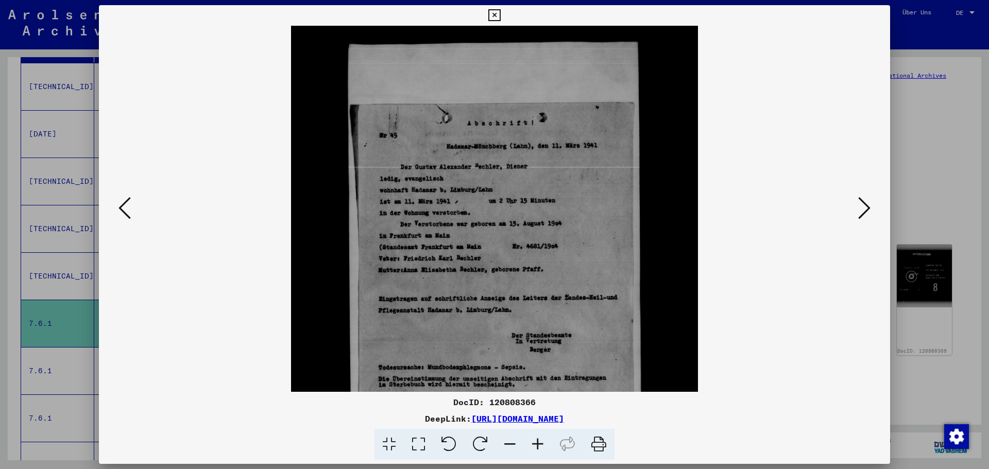
scroll to position [141, 0]
drag, startPoint x: 524, startPoint y: 336, endPoint x: 534, endPoint y: 196, distance: 140.1
click at [534, 196] on img at bounding box center [495, 261] width 408 height 753
click at [907, 165] on div at bounding box center [494, 234] width 989 height 469
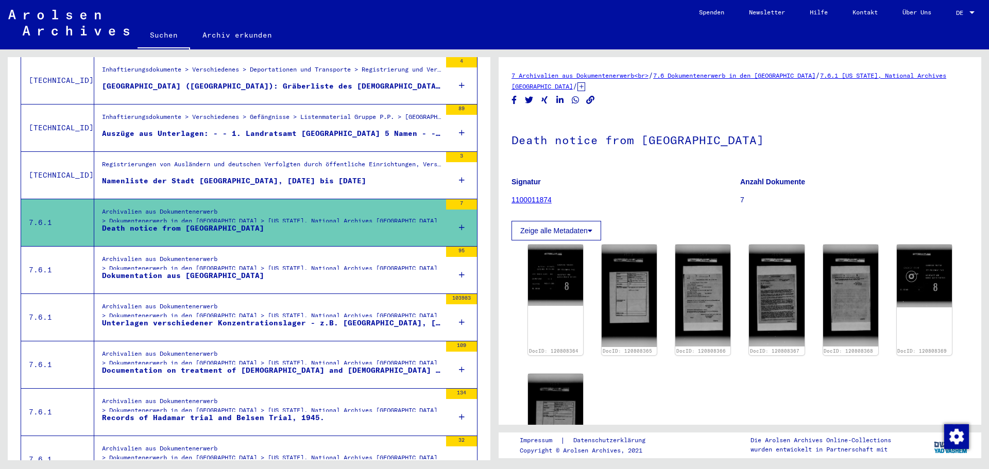
scroll to position [309, 0]
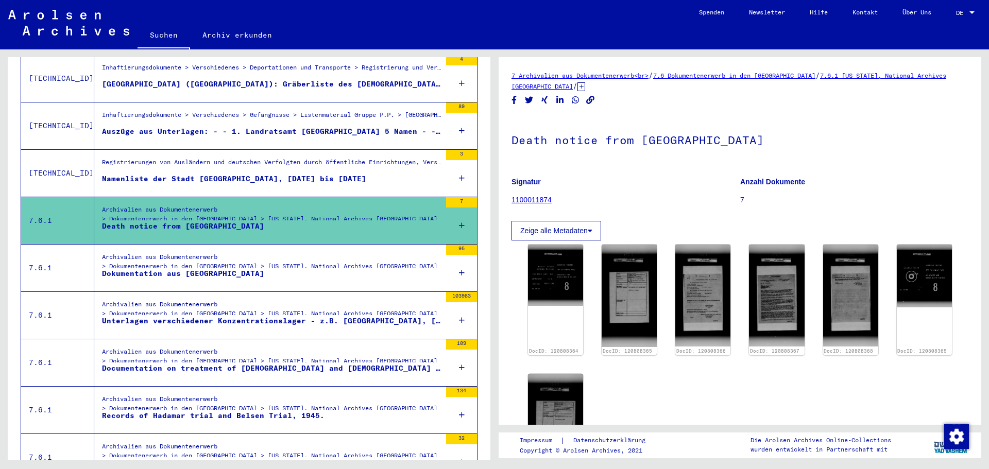
click at [229, 256] on div "Archivalien aus Dokumentenerwerb > Dokumentenerwerb in den [GEOGRAPHIC_DATA] > …" at bounding box center [271, 264] width 339 height 24
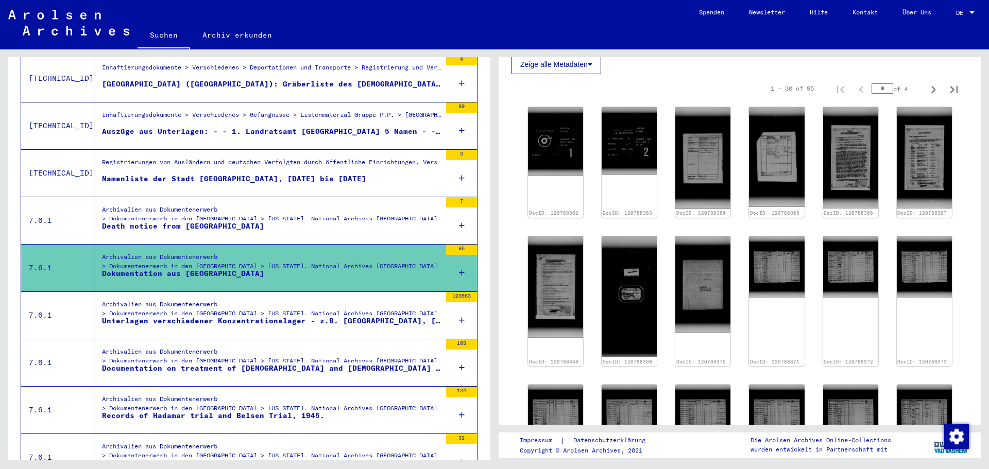
scroll to position [258, 0]
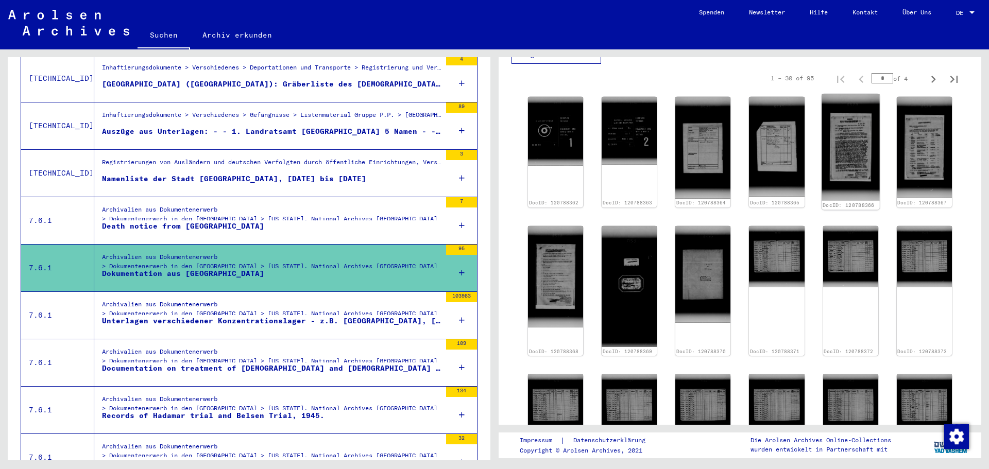
click at [832, 160] on img at bounding box center [851, 147] width 58 height 107
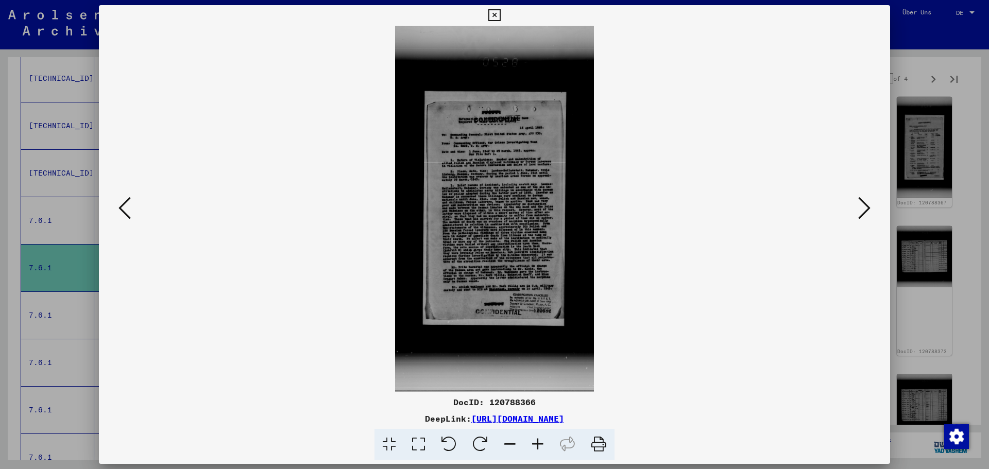
click at [539, 450] on icon at bounding box center [538, 444] width 28 height 31
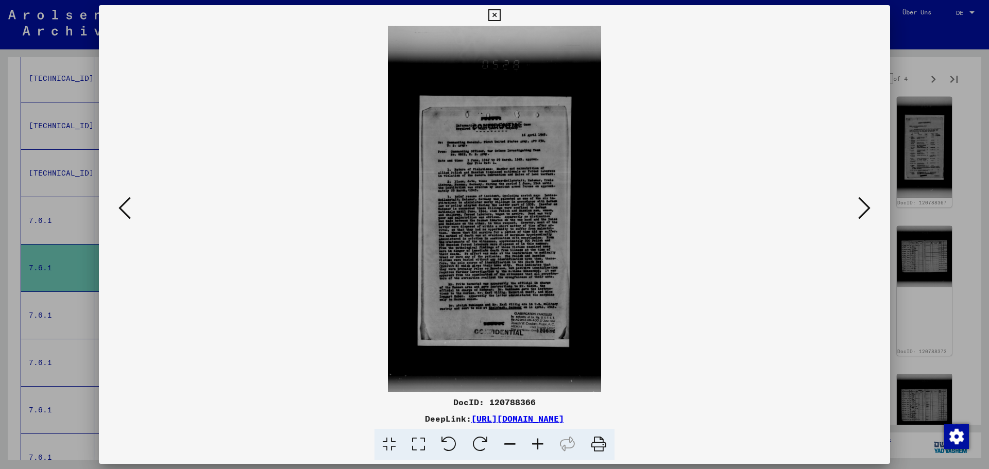
click at [540, 448] on icon at bounding box center [538, 444] width 28 height 31
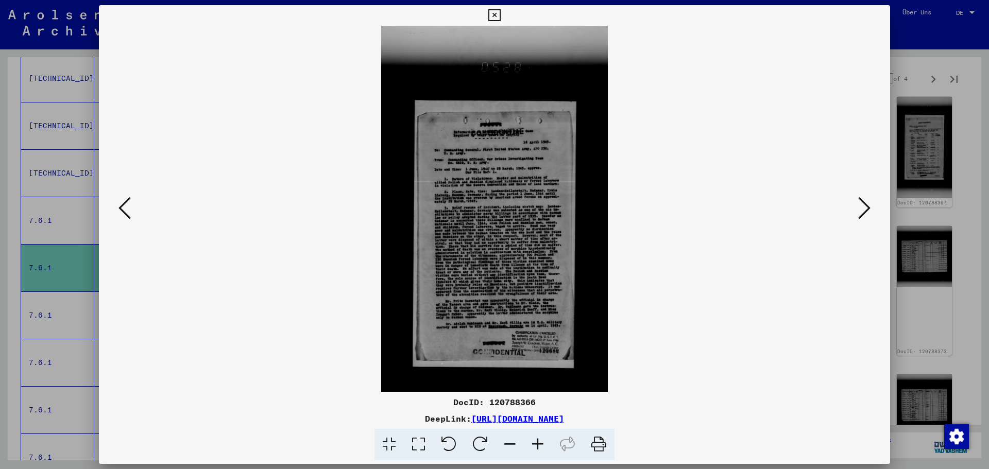
click at [540, 448] on icon at bounding box center [538, 444] width 28 height 31
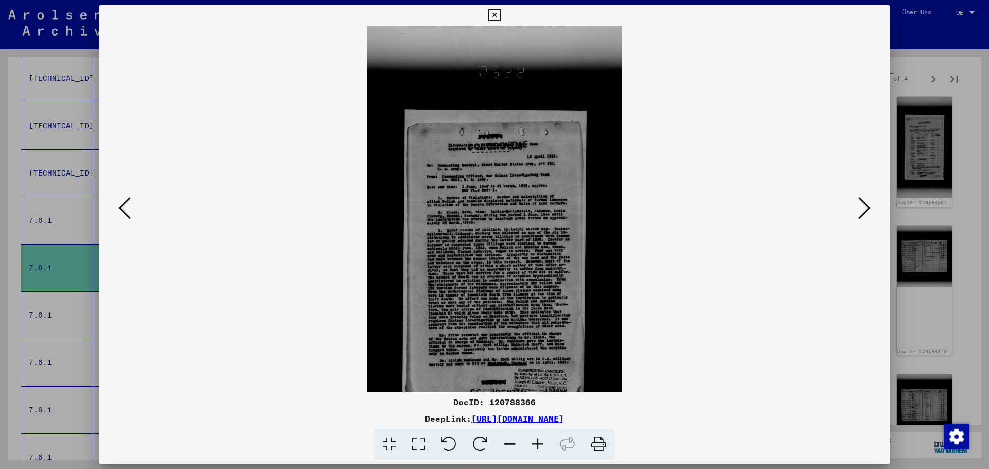
click at [541, 447] on icon at bounding box center [538, 444] width 28 height 31
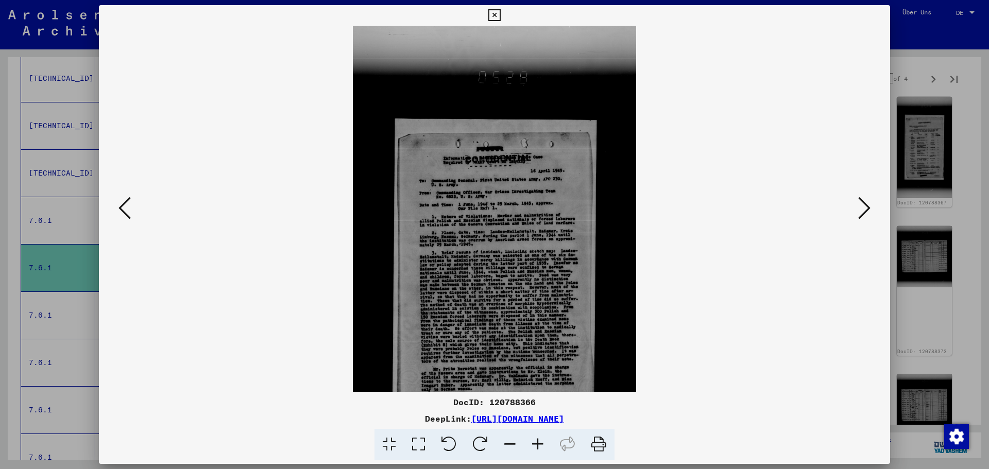
click at [541, 447] on icon at bounding box center [538, 444] width 28 height 31
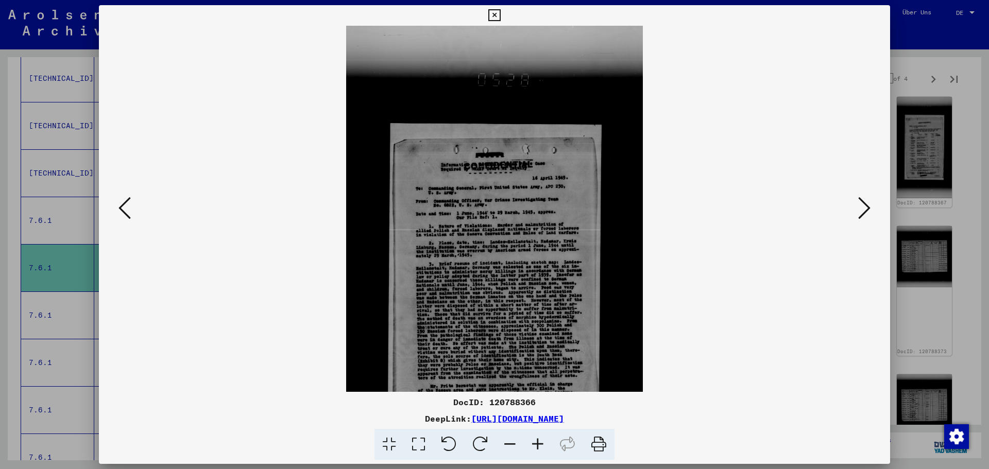
click at [541, 447] on icon at bounding box center [538, 444] width 28 height 31
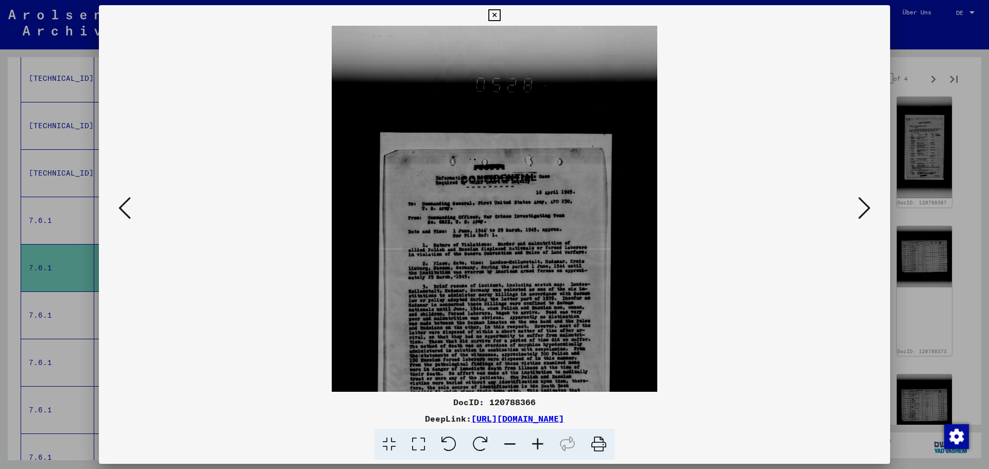
click at [541, 448] on icon at bounding box center [538, 444] width 28 height 31
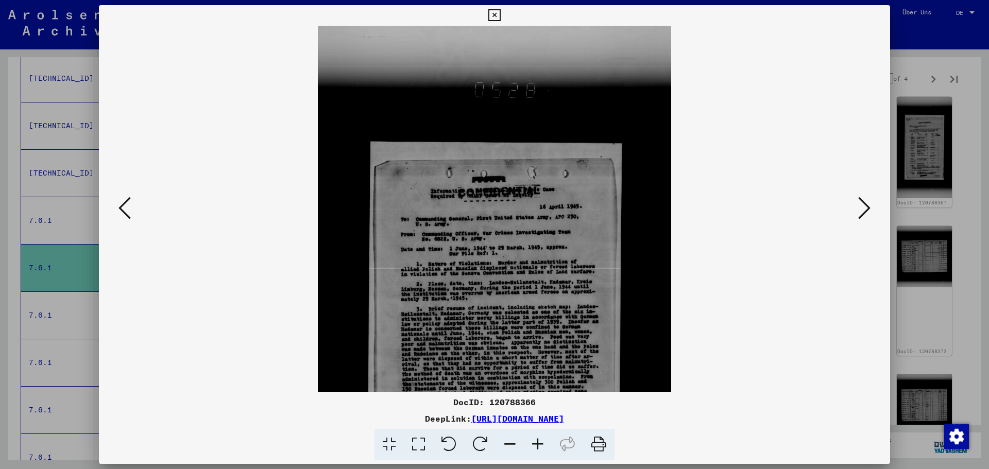
click at [541, 448] on icon at bounding box center [538, 444] width 28 height 31
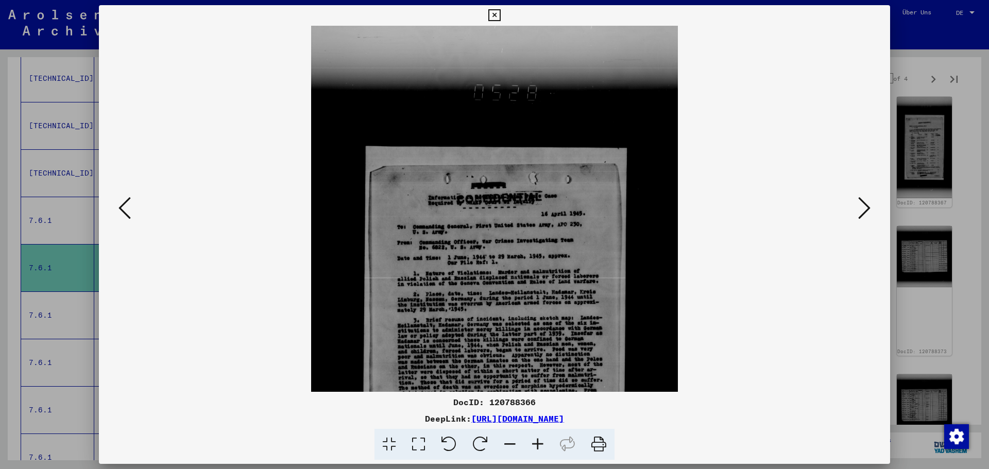
click at [541, 448] on icon at bounding box center [538, 444] width 28 height 31
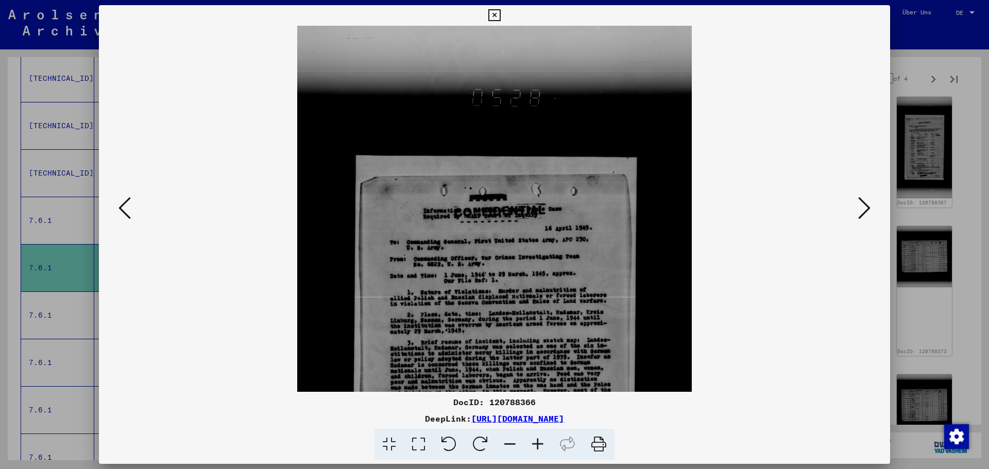
click at [541, 448] on icon at bounding box center [538, 444] width 28 height 31
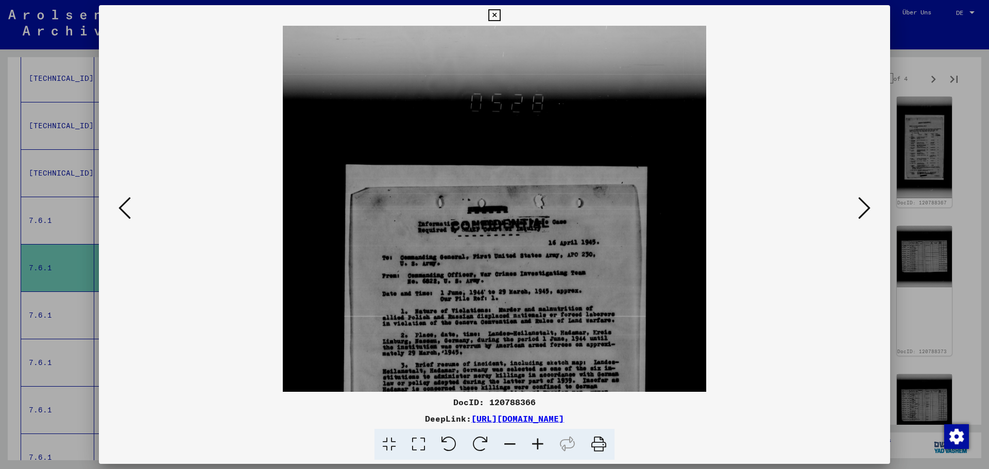
click at [541, 448] on icon at bounding box center [538, 444] width 28 height 31
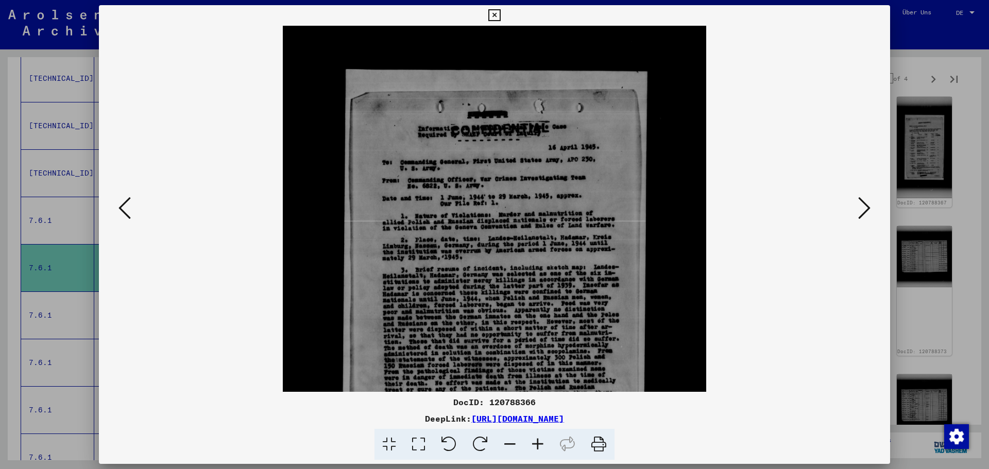
scroll to position [121, 0]
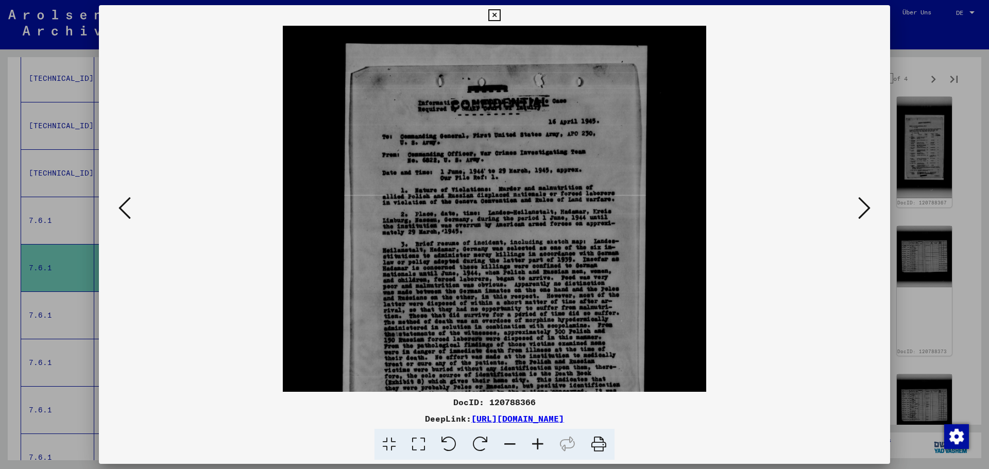
drag, startPoint x: 532, startPoint y: 344, endPoint x: 530, endPoint y: 224, distance: 120.1
click at [530, 224] on img at bounding box center [494, 294] width 423 height 779
click at [943, 106] on div at bounding box center [494, 234] width 989 height 469
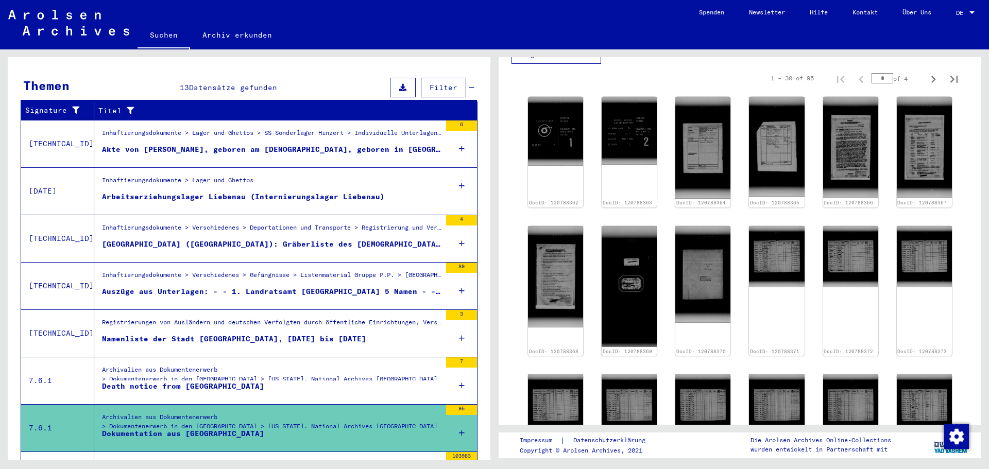
scroll to position [0, 0]
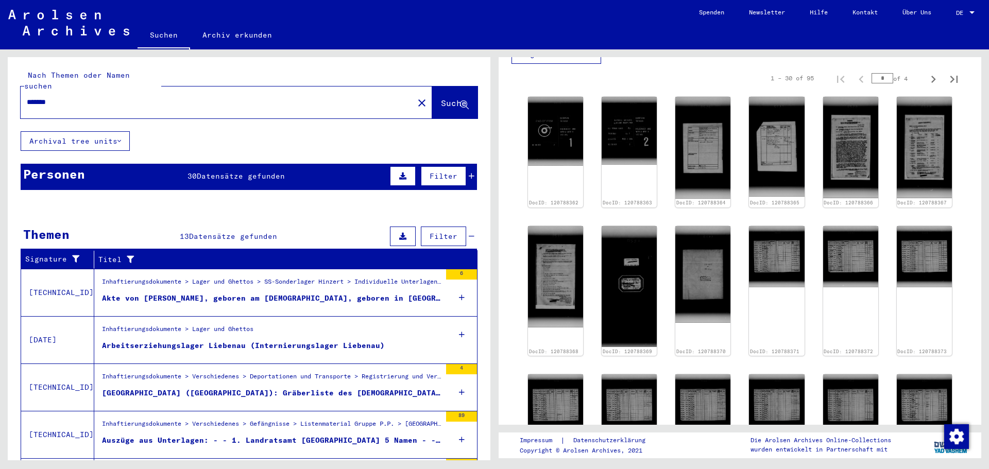
drag, startPoint x: 57, startPoint y: 81, endPoint x: 37, endPoint y: 90, distance: 22.2
click at [39, 89] on div "Nach Themen oder Namen suchen ******* close Suche" at bounding box center [249, 94] width 457 height 48
click at [96, 97] on input "*******" at bounding box center [217, 102] width 381 height 11
drag, startPoint x: 73, startPoint y: 96, endPoint x: 0, endPoint y: 96, distance: 73.2
click at [0, 96] on div "Nach Themen oder Namen suchen ******* close Suche Archival tree units Personen …" at bounding box center [247, 254] width 495 height 411
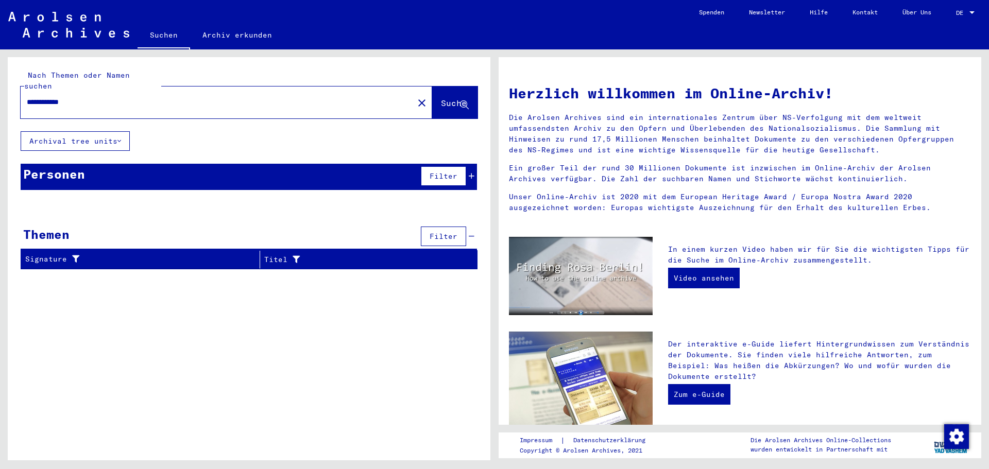
click at [0, 100] on div "**********" at bounding box center [247, 254] width 495 height 411
type input "*"
type input "**********"
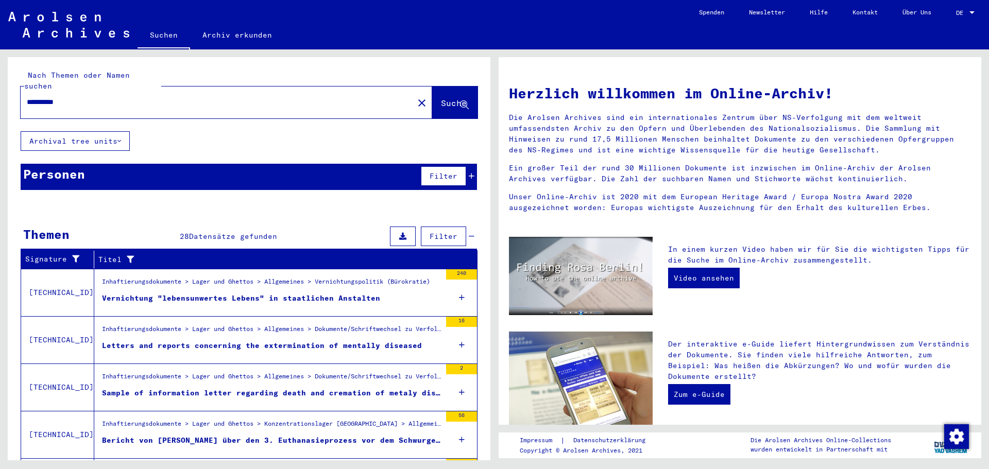
click at [265, 293] on div "Vernichtung "lebensunwertes Lebens" in staatlichen Anstalten" at bounding box center [241, 298] width 278 height 11
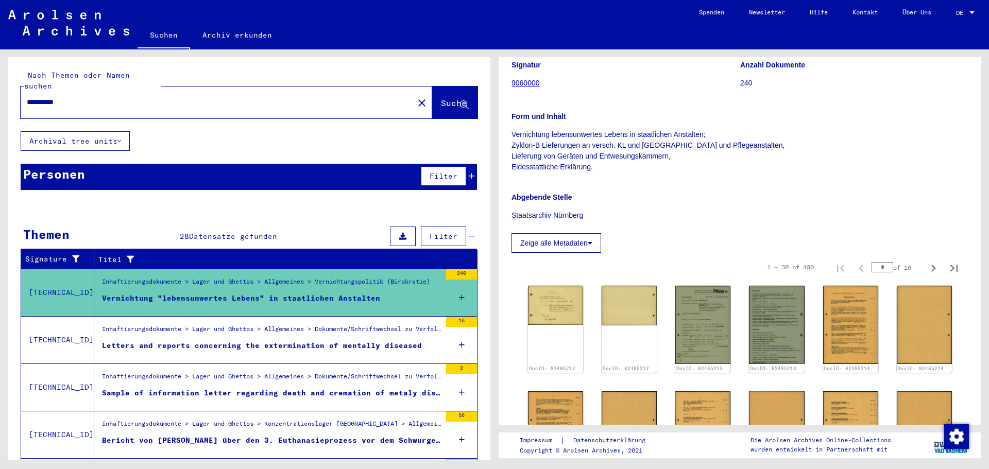
scroll to position [206, 0]
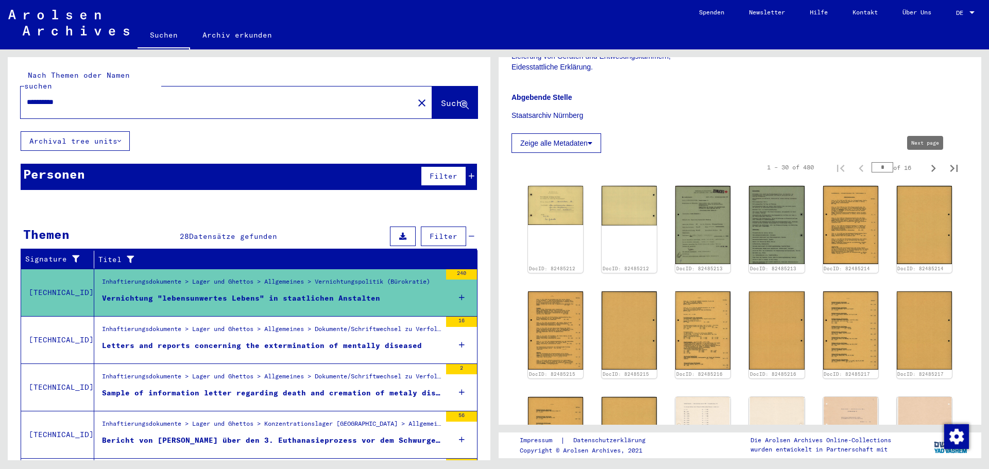
click at [926, 174] on icon "Next page" at bounding box center [933, 168] width 14 height 14
type input "*"
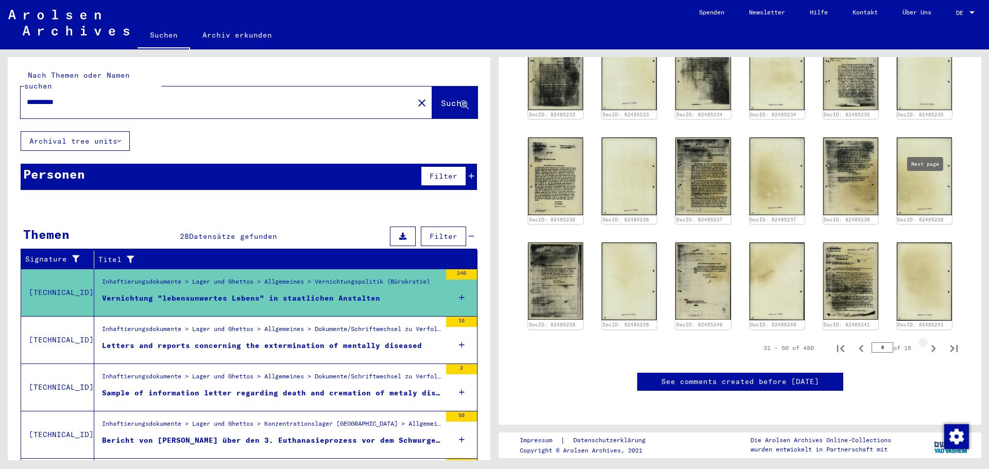
click at [923, 338] on button "Next page" at bounding box center [933, 348] width 21 height 21
type input "*"
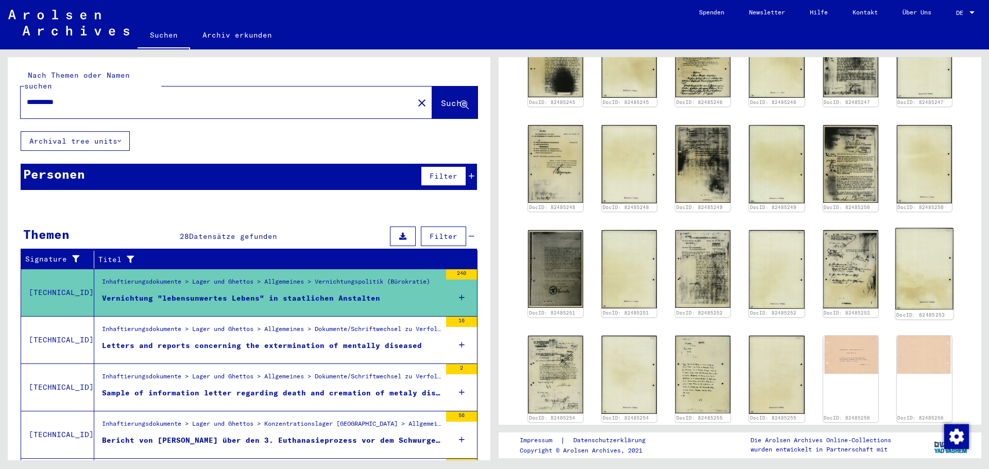
scroll to position [412, 0]
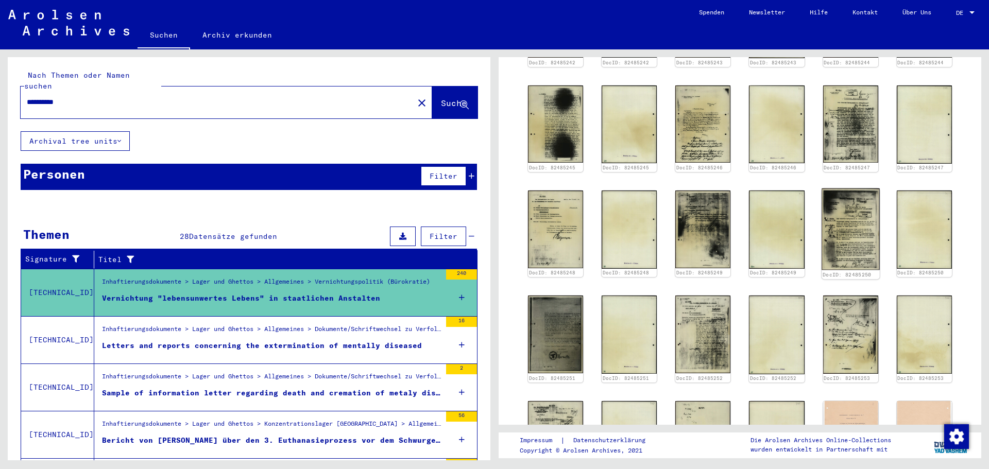
click at [839, 238] on img at bounding box center [851, 229] width 58 height 81
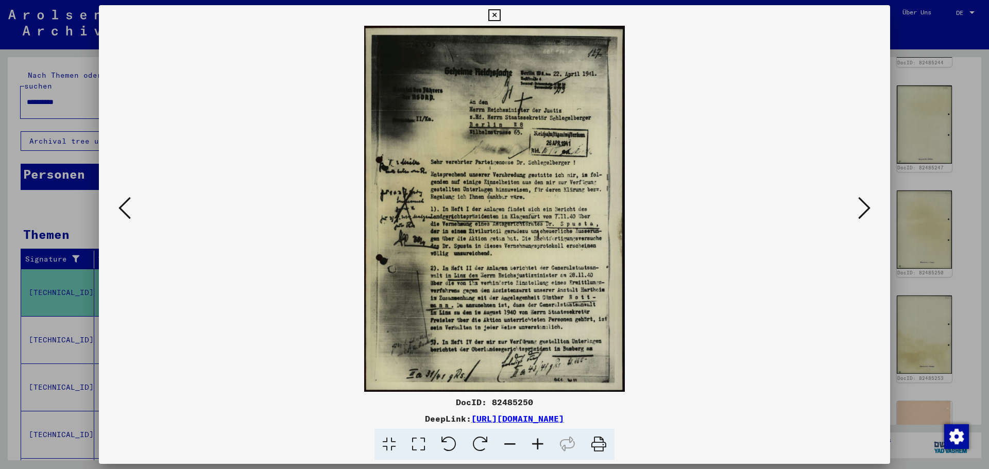
click at [918, 142] on div at bounding box center [494, 234] width 989 height 469
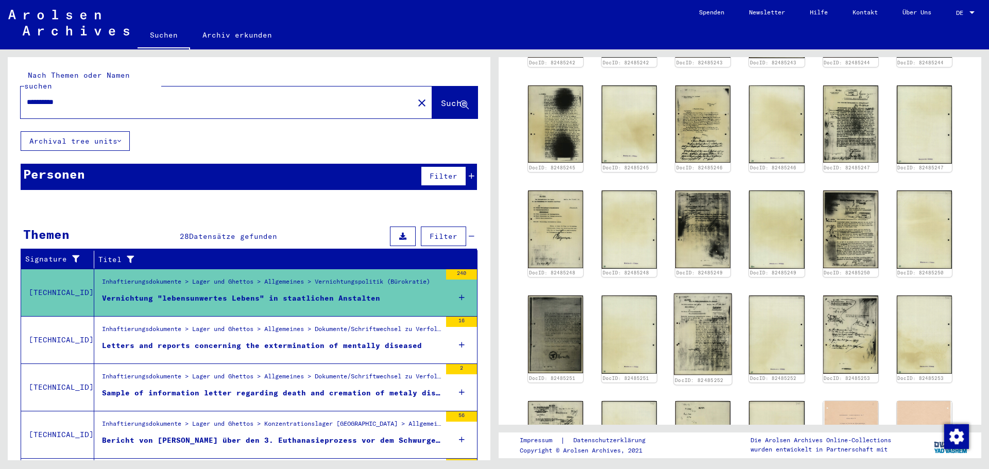
click at [685, 325] on img at bounding box center [704, 334] width 58 height 81
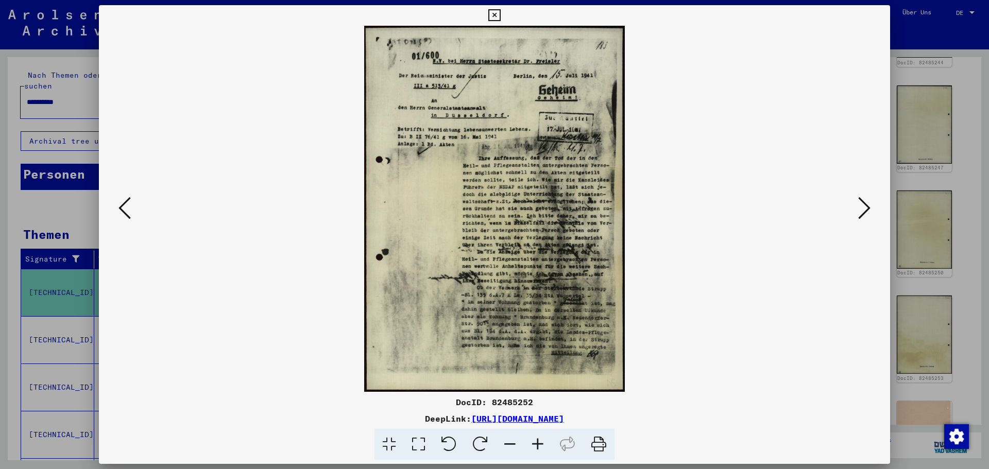
click at [545, 442] on icon at bounding box center [538, 444] width 28 height 31
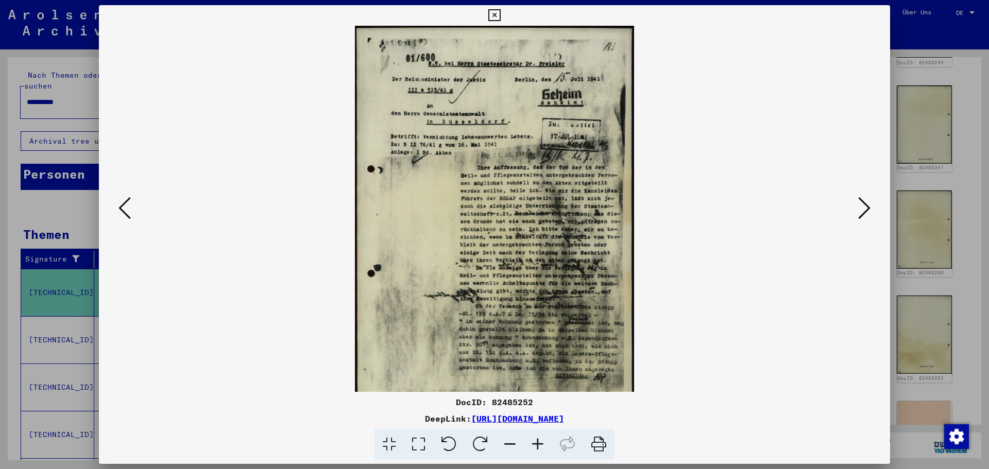
click at [545, 442] on icon at bounding box center [538, 444] width 28 height 31
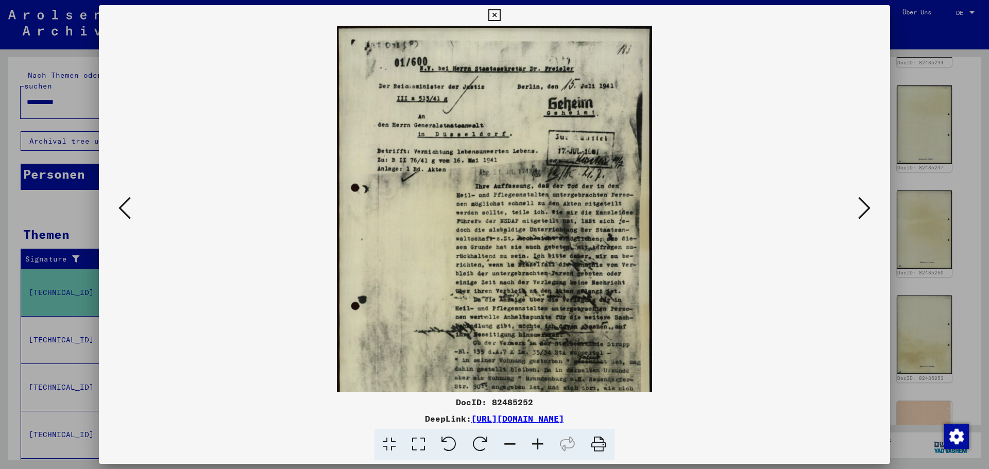
click at [545, 442] on icon at bounding box center [538, 444] width 28 height 31
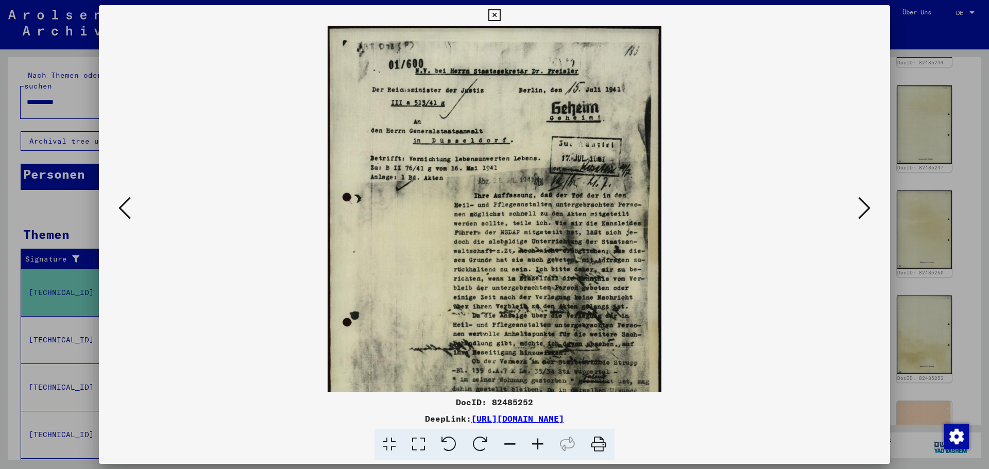
click at [545, 442] on icon at bounding box center [538, 444] width 28 height 31
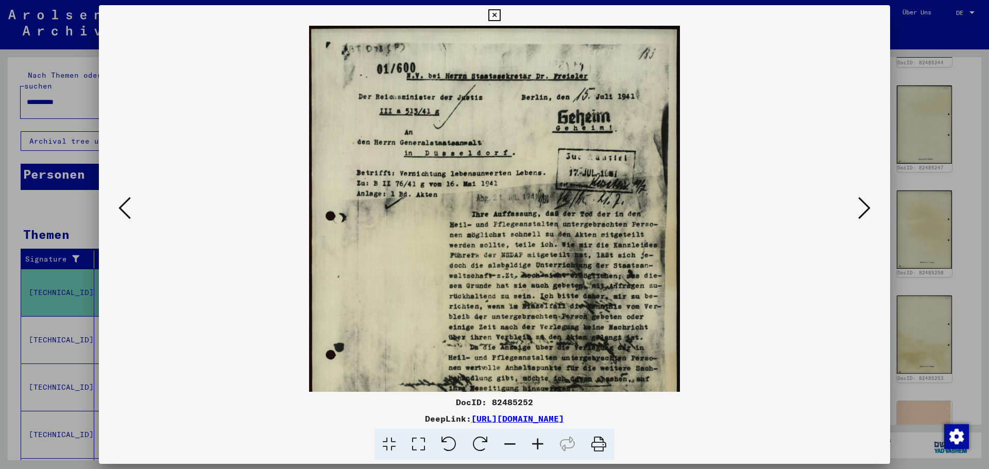
click at [545, 442] on icon at bounding box center [538, 444] width 28 height 31
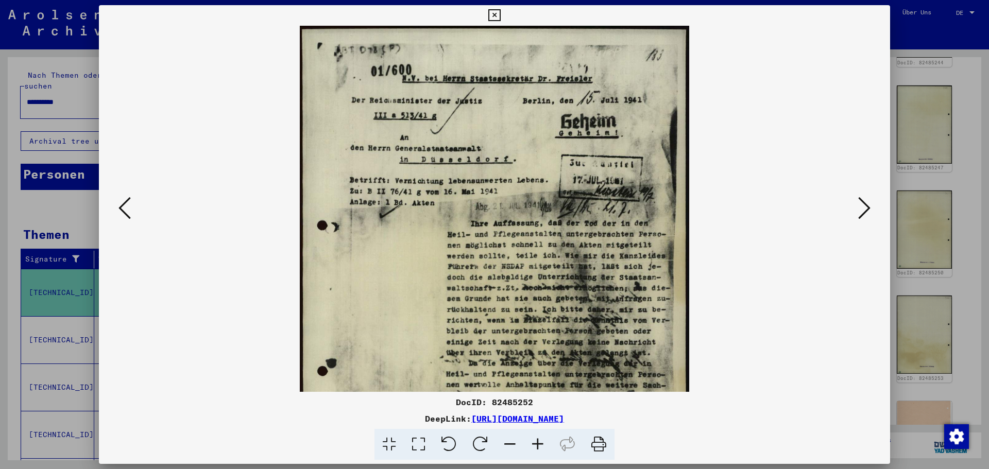
click at [545, 442] on icon at bounding box center [538, 444] width 28 height 31
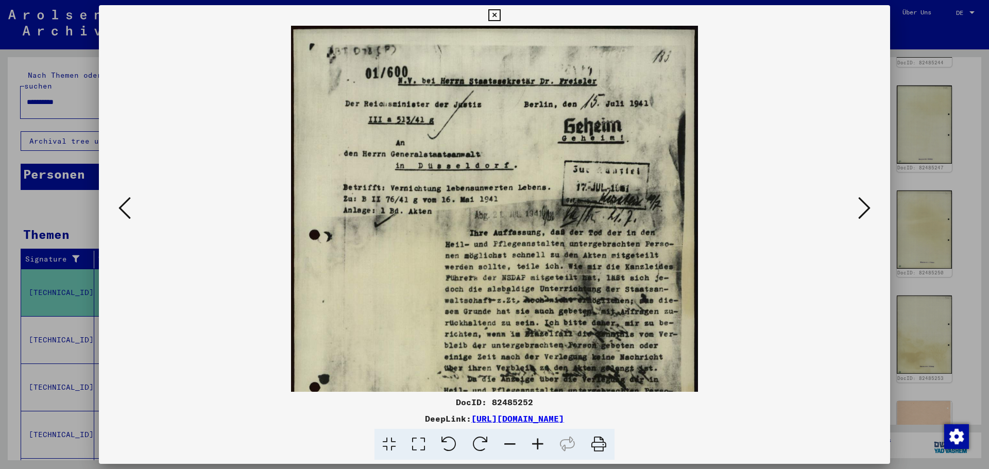
click at [545, 442] on icon at bounding box center [538, 444] width 28 height 31
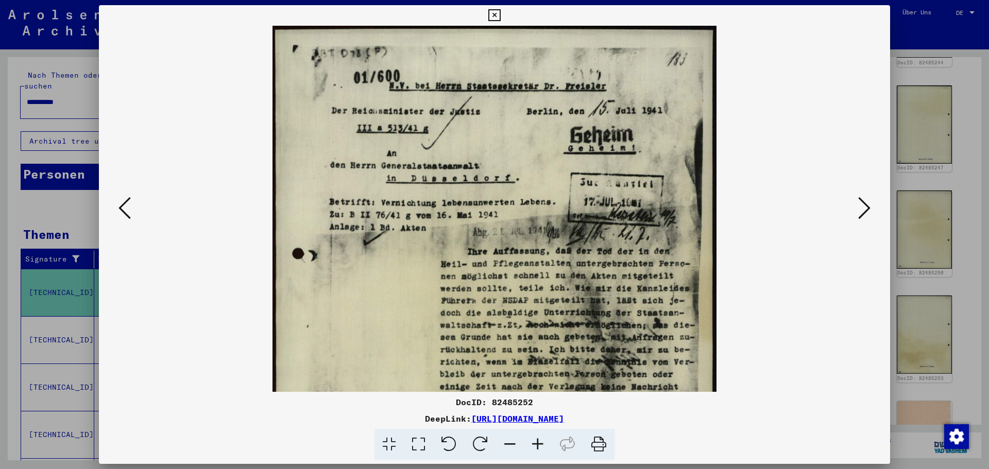
click at [545, 442] on icon at bounding box center [538, 444] width 28 height 31
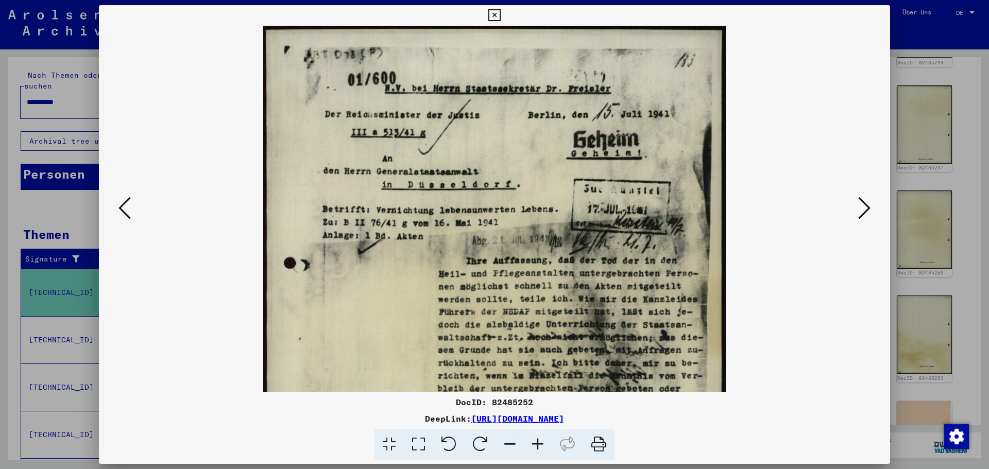
click at [545, 442] on icon at bounding box center [538, 444] width 28 height 31
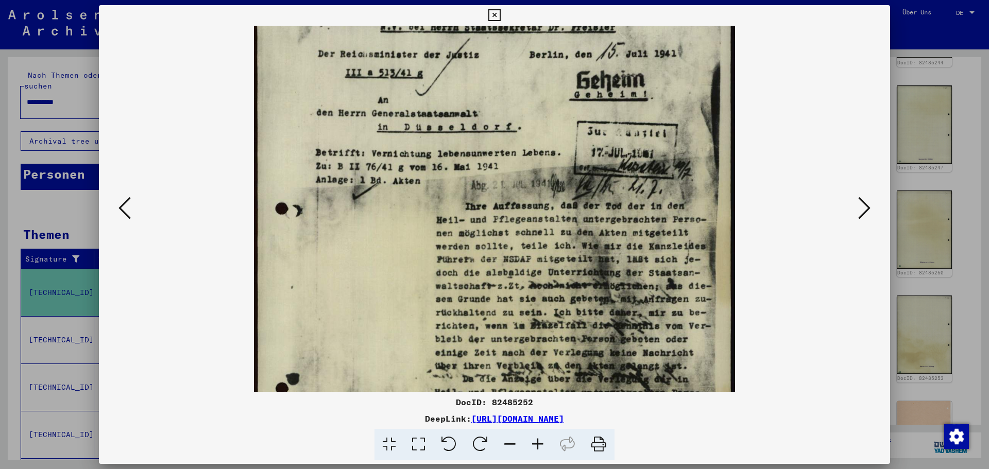
drag, startPoint x: 644, startPoint y: 367, endPoint x: 635, endPoint y: 299, distance: 68.5
click at [635, 299] on img at bounding box center [494, 300] width 481 height 676
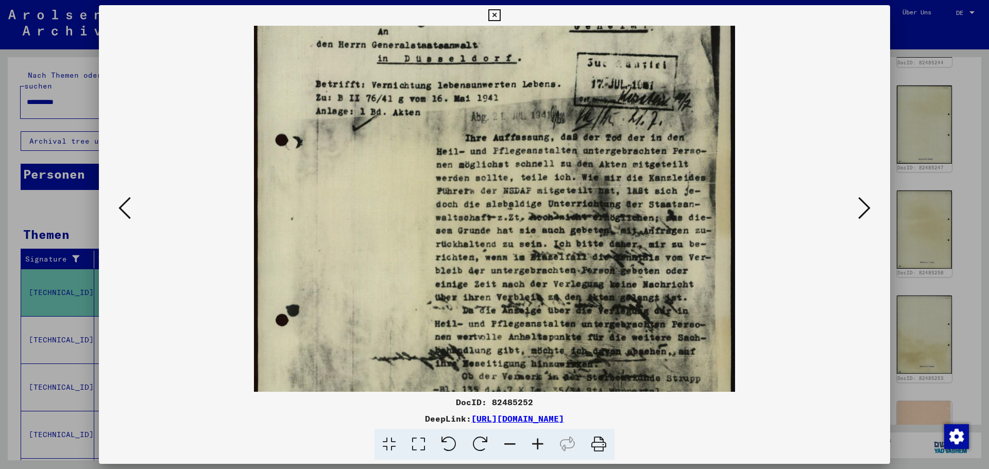
scroll to position [134, 0]
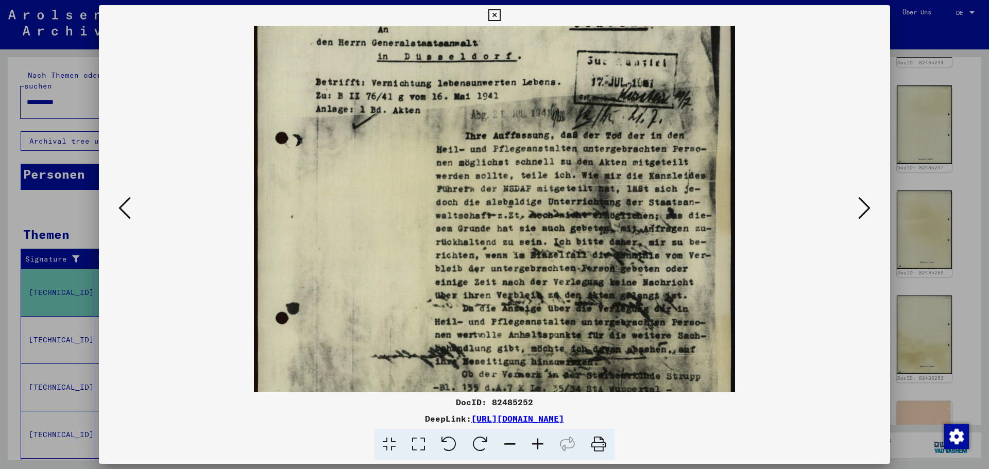
drag, startPoint x: 693, startPoint y: 323, endPoint x: 685, endPoint y: 256, distance: 66.9
click at [685, 256] on img at bounding box center [494, 229] width 481 height 676
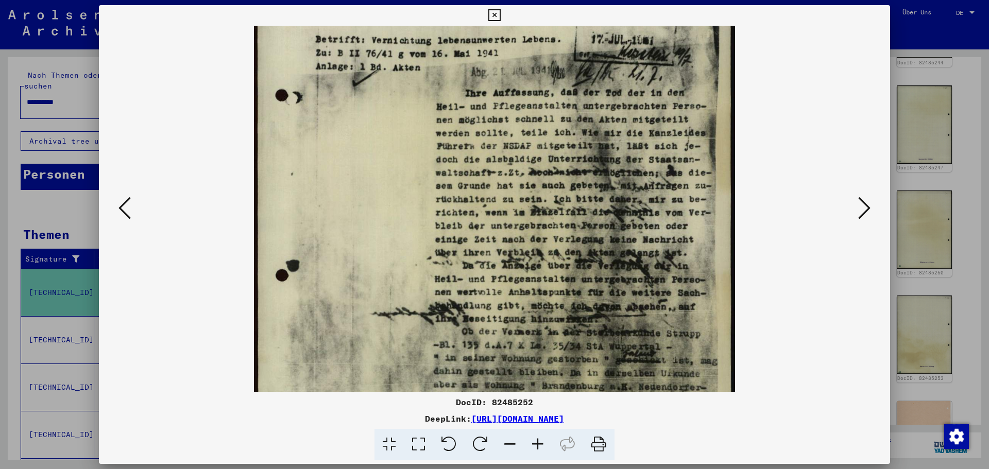
scroll to position [178, 0]
drag, startPoint x: 669, startPoint y: 294, endPoint x: 665, endPoint y: 250, distance: 43.5
click at [665, 250] on img at bounding box center [494, 186] width 481 height 676
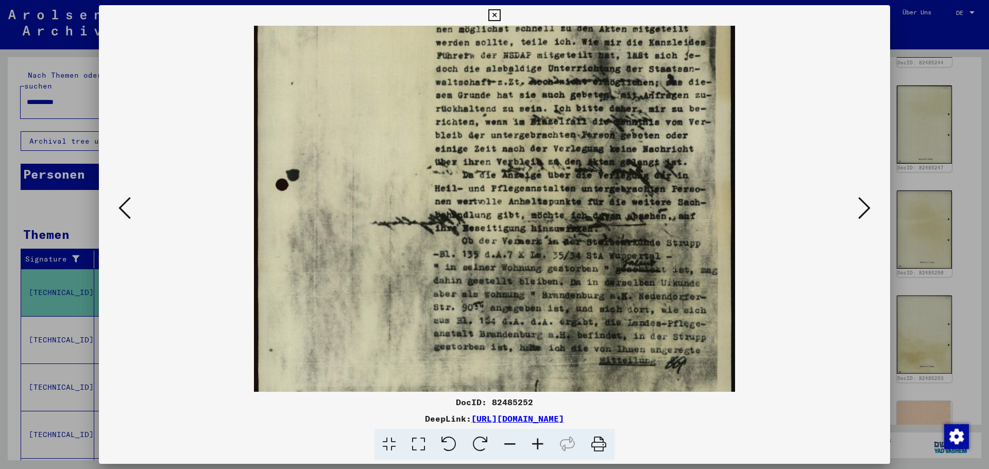
scroll to position [269, 0]
drag, startPoint x: 680, startPoint y: 308, endPoint x: 664, endPoint y: 225, distance: 84.9
click at [664, 225] on img at bounding box center [494, 95] width 481 height 676
click at [856, 206] on button at bounding box center [864, 208] width 19 height 29
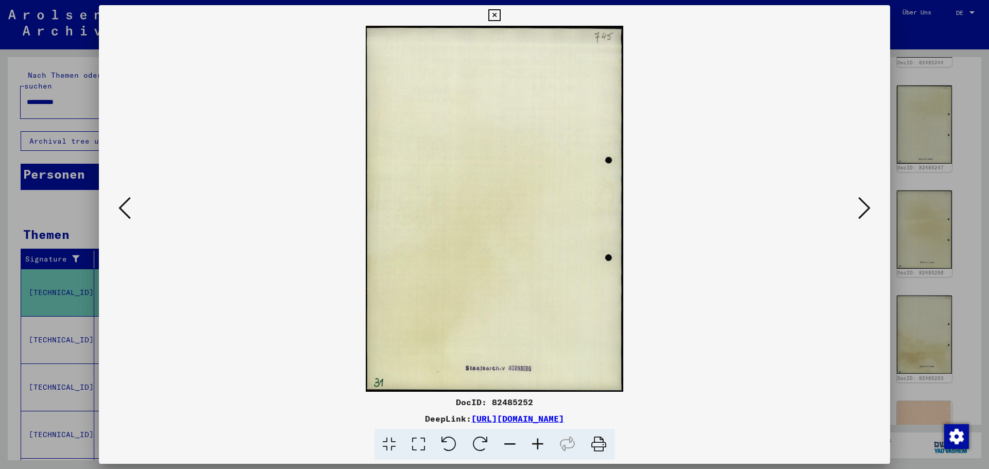
scroll to position [0, 0]
click at [856, 206] on button at bounding box center [864, 208] width 19 height 29
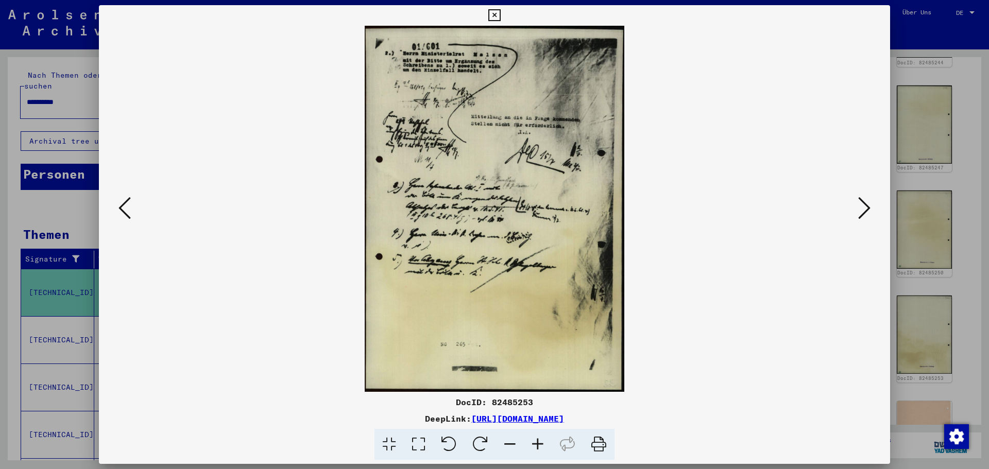
click at [855, 206] on viewer-one-image at bounding box center [494, 209] width 721 height 366
click at [920, 184] on div at bounding box center [494, 234] width 989 height 469
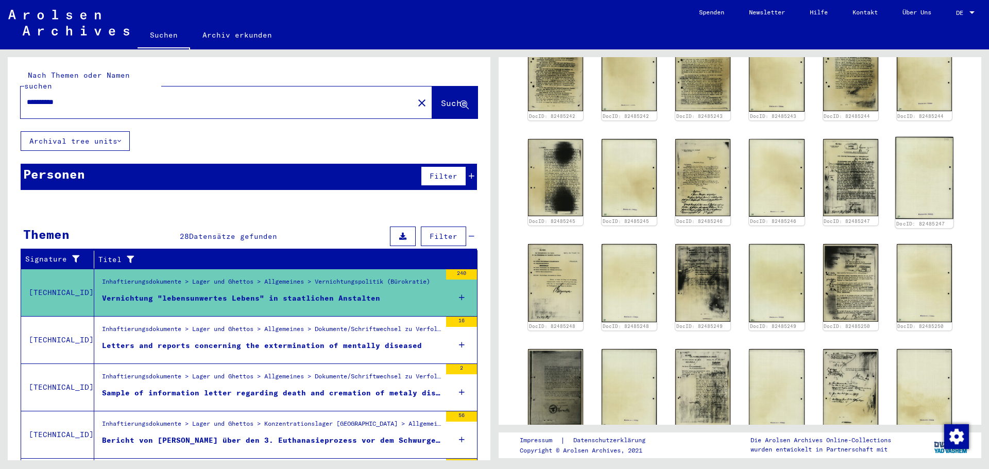
scroll to position [309, 0]
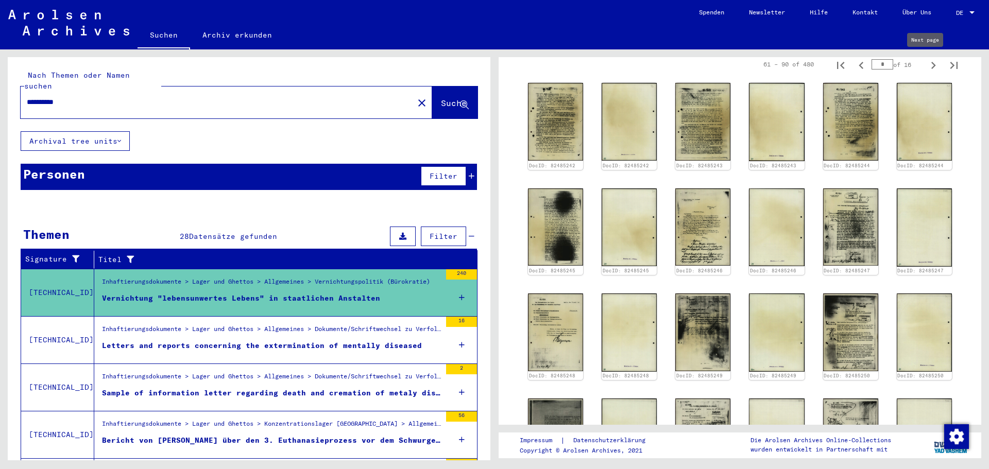
click at [926, 60] on icon "Next page" at bounding box center [933, 65] width 14 height 14
type input "*"
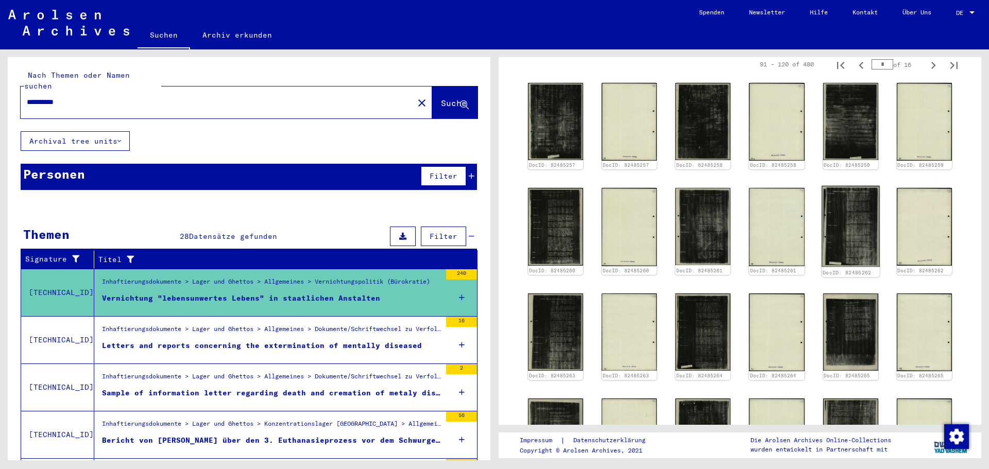
click at [857, 232] on img at bounding box center [851, 226] width 58 height 81
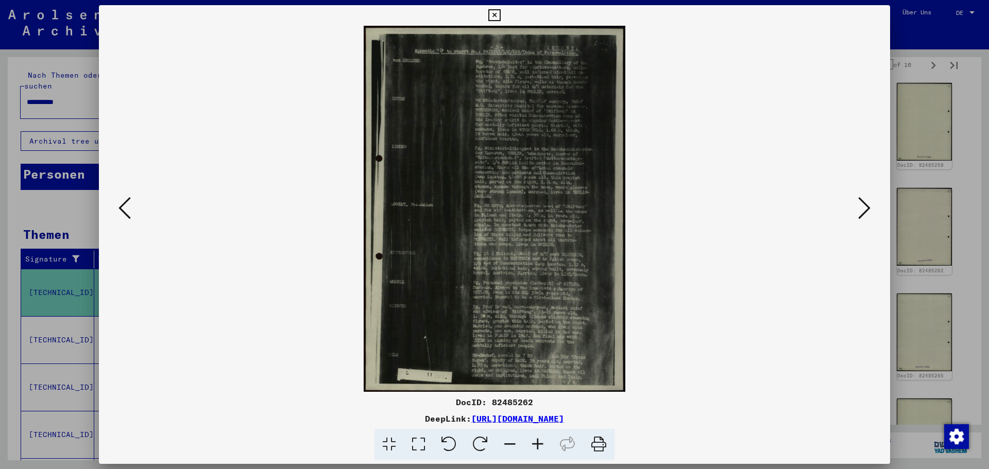
click at [965, 315] on div at bounding box center [494, 234] width 989 height 469
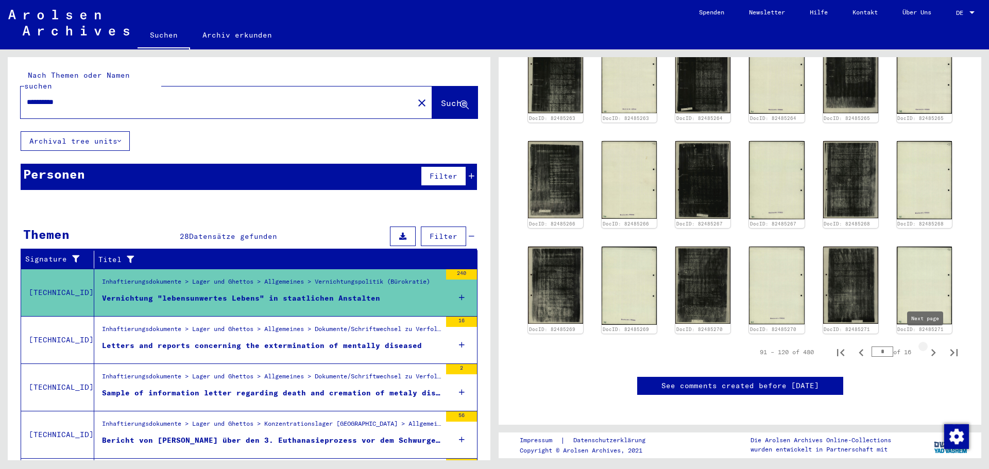
click at [926, 346] on icon "Next page" at bounding box center [933, 353] width 14 height 14
type input "*"
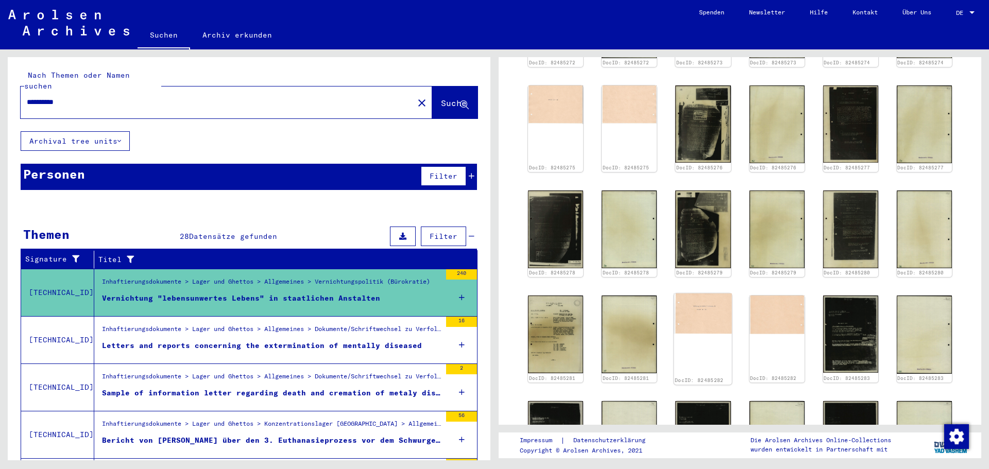
scroll to position [258, 0]
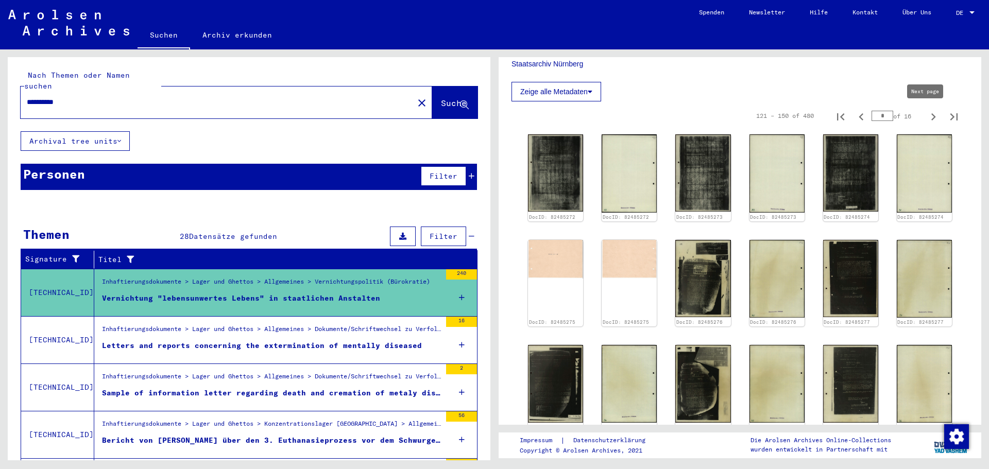
click at [926, 114] on icon "Next page" at bounding box center [933, 117] width 14 height 14
type input "*"
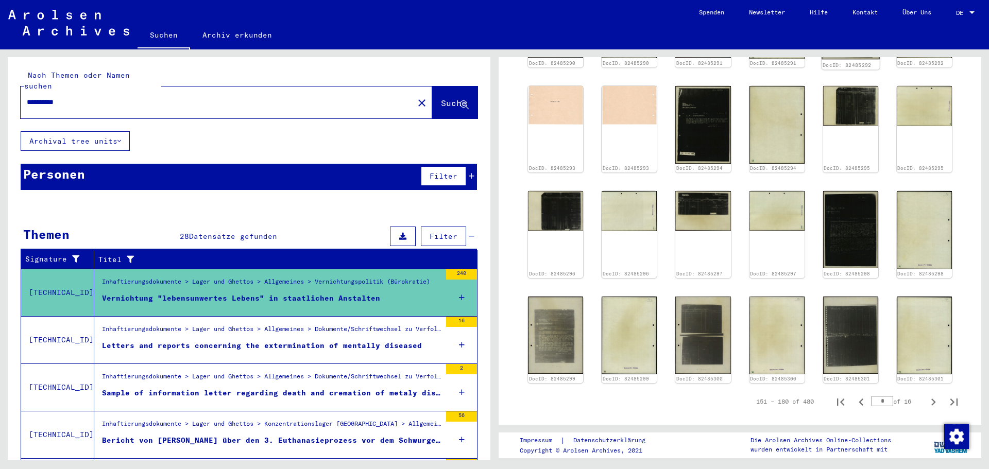
scroll to position [567, 0]
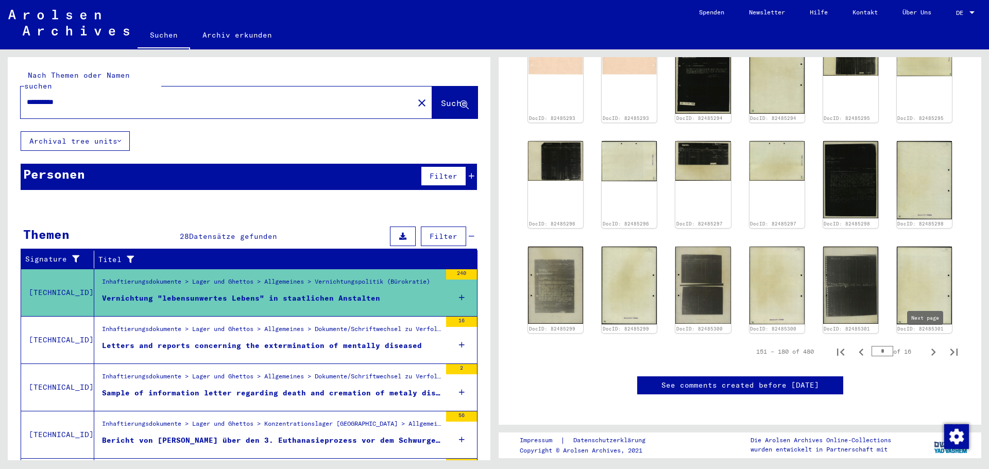
click at [923, 352] on button "Next page" at bounding box center [933, 352] width 21 height 21
type input "*"
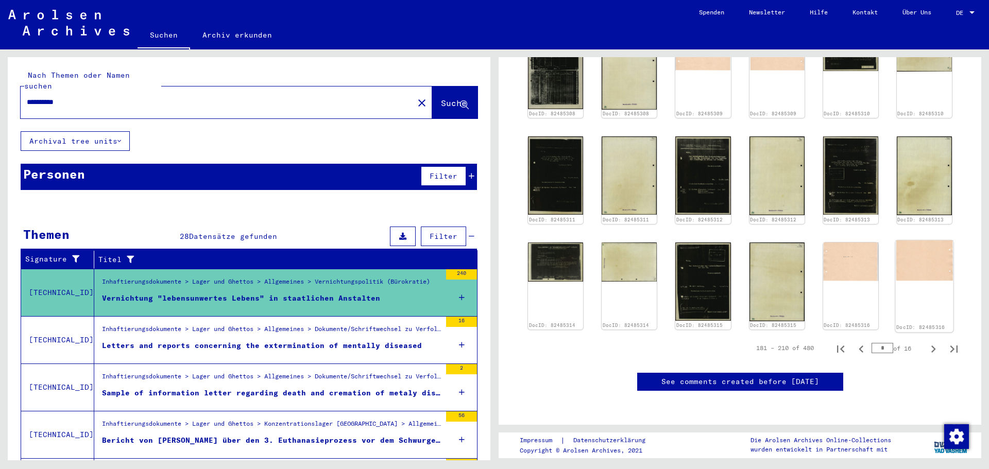
scroll to position [662, 0]
click at [926, 342] on icon "Next page" at bounding box center [933, 349] width 14 height 14
type input "*"
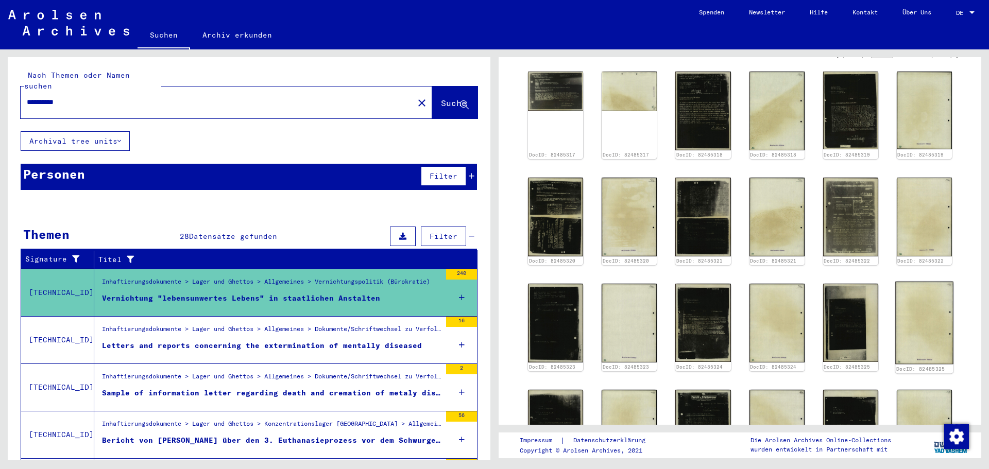
scroll to position [275, 0]
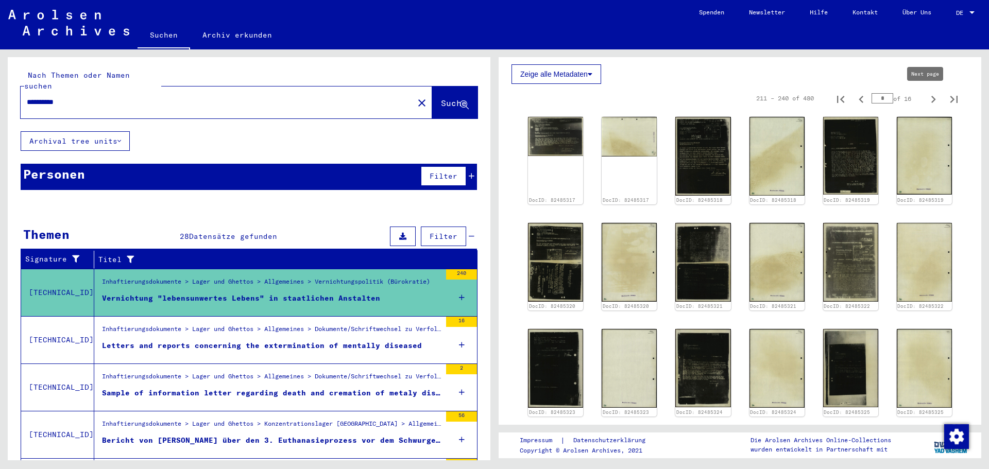
click at [923, 99] on button "Next page" at bounding box center [933, 98] width 21 height 21
type input "*"
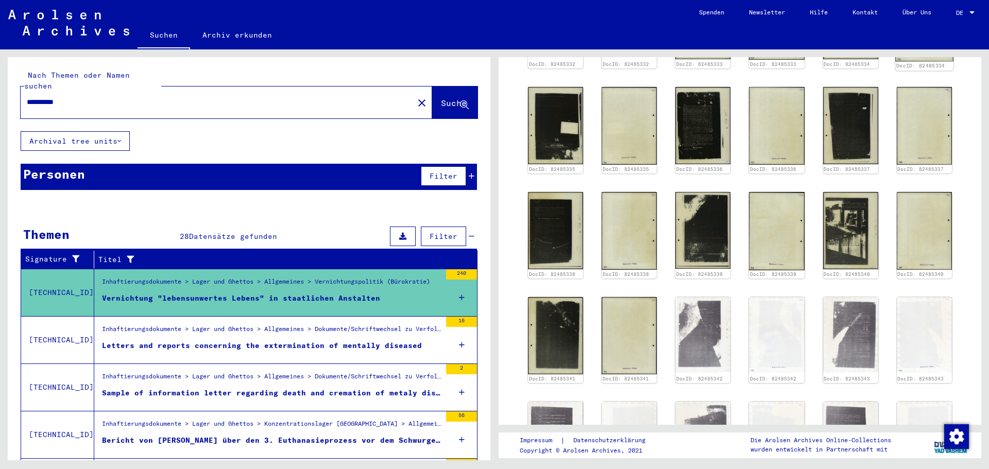
scroll to position [481, 0]
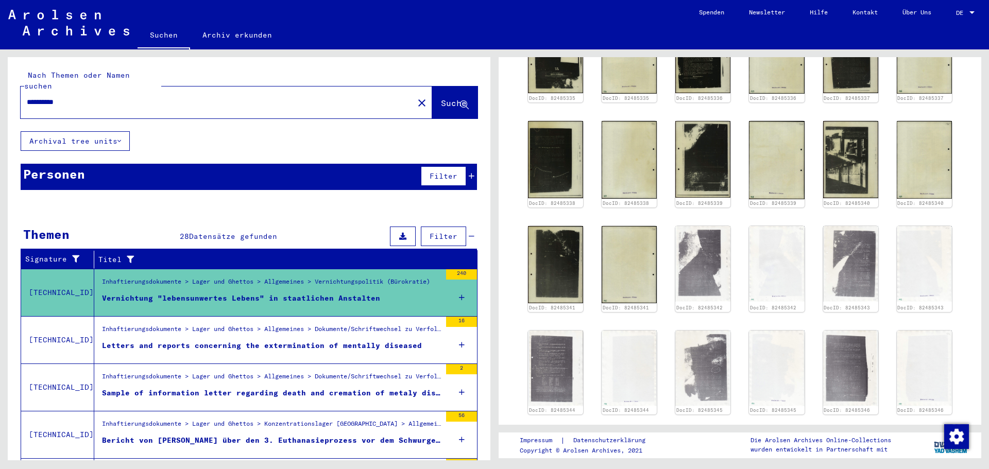
click at [822, 115] on div "DocID: 82485332 DocID: 82485332 DocID: 82485333 DocID: 82485333 DocID: 82485334…" at bounding box center [740, 163] width 432 height 512
click at [822, 137] on img at bounding box center [851, 159] width 58 height 81
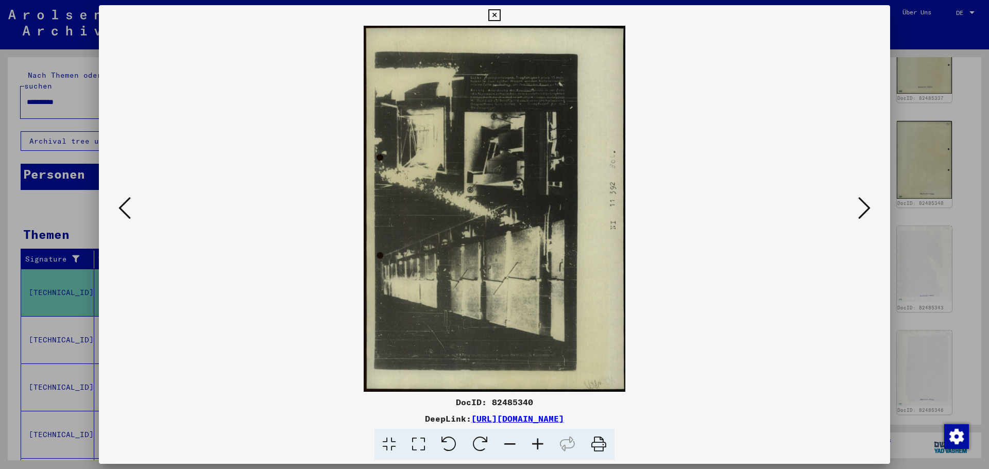
click at [970, 179] on div at bounding box center [494, 234] width 989 height 469
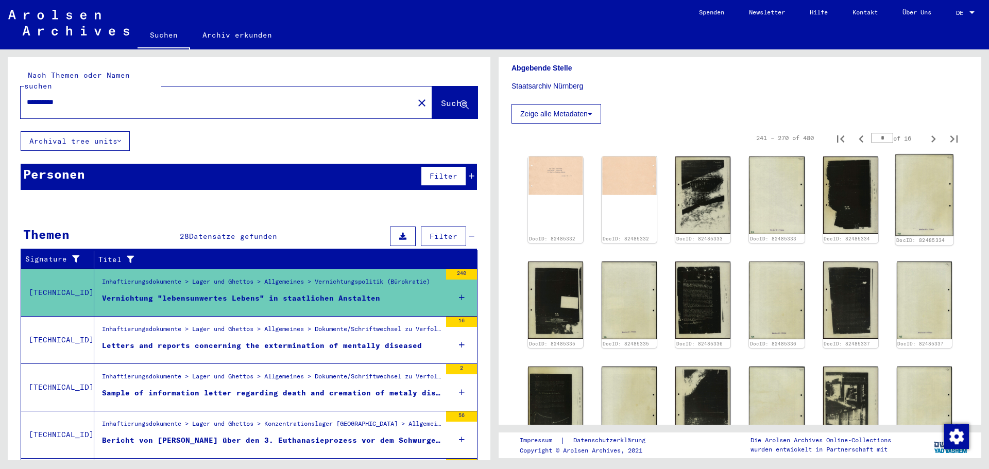
scroll to position [224, 0]
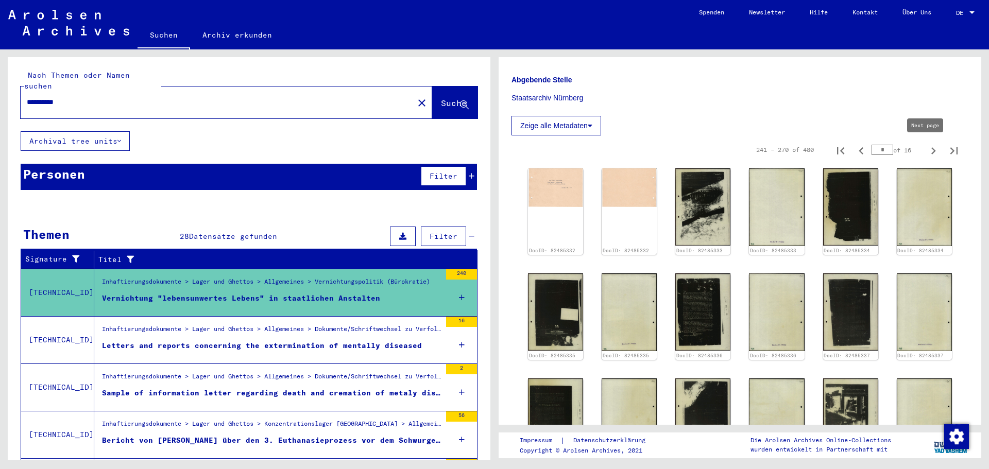
click at [926, 153] on icon "Next page" at bounding box center [933, 151] width 14 height 14
type input "**"
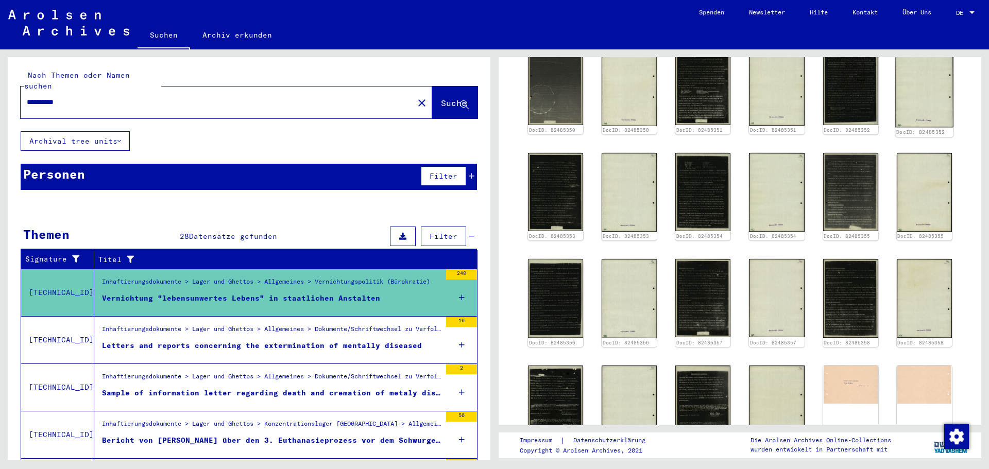
scroll to position [481, 0]
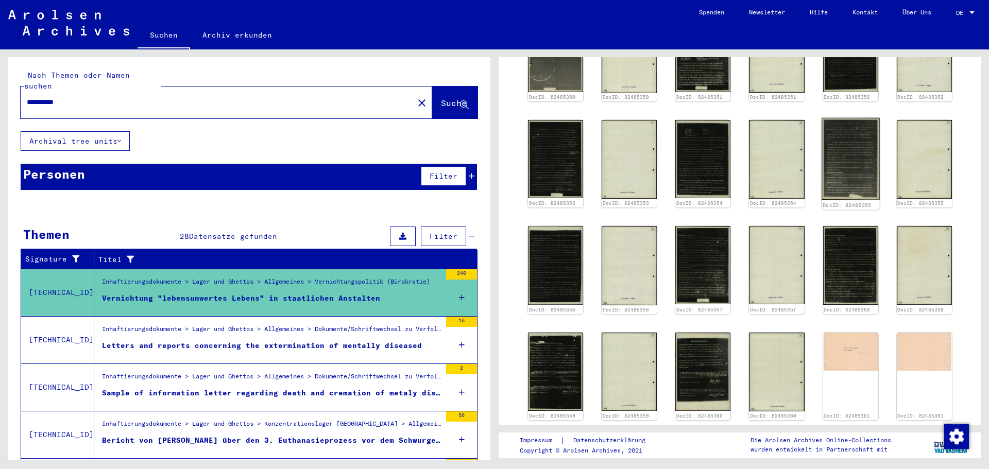
click at [854, 157] on img at bounding box center [851, 159] width 58 height 82
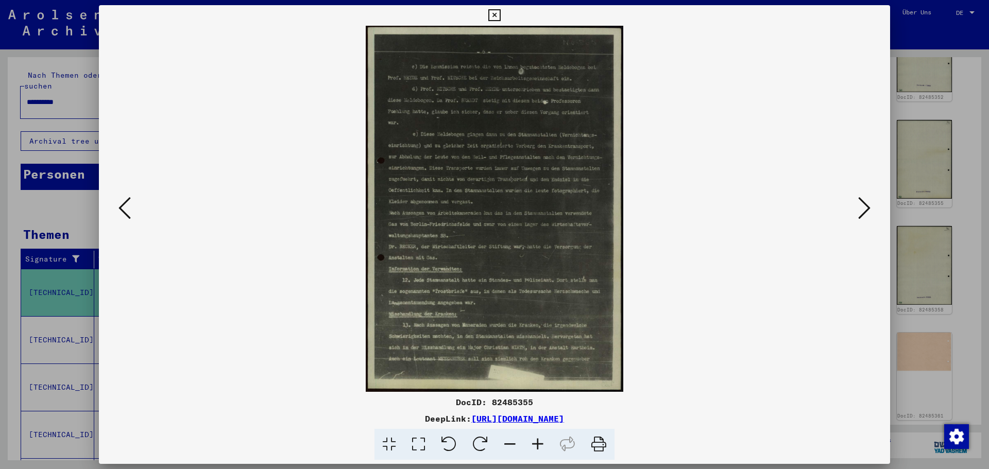
click at [951, 115] on div at bounding box center [494, 234] width 989 height 469
